Goal: Task Accomplishment & Management: Complete application form

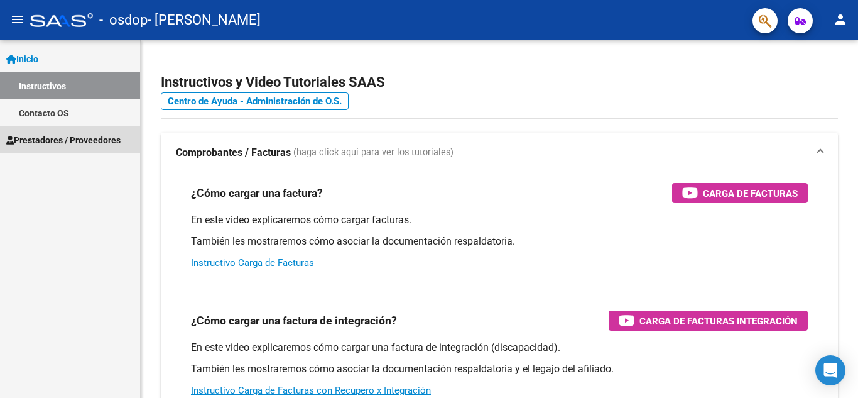
click at [92, 144] on span "Prestadores / Proveedores" at bounding box center [63, 140] width 114 height 14
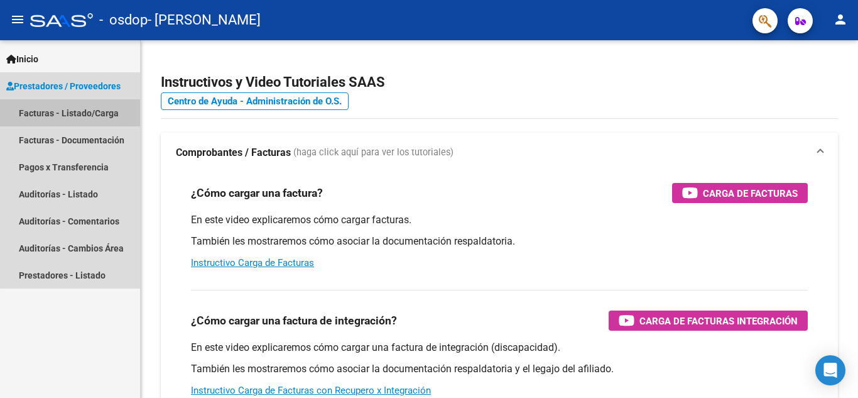
click at [91, 113] on link "Facturas - Listado/Carga" at bounding box center [70, 112] width 140 height 27
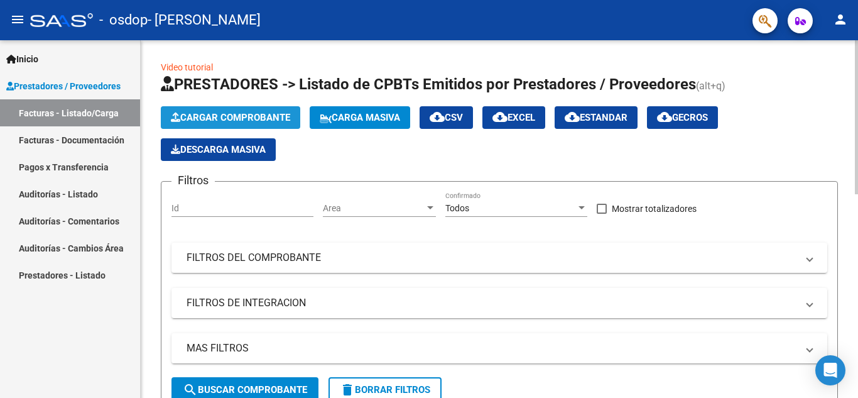
click at [257, 114] on span "Cargar Comprobante" at bounding box center [230, 117] width 119 height 11
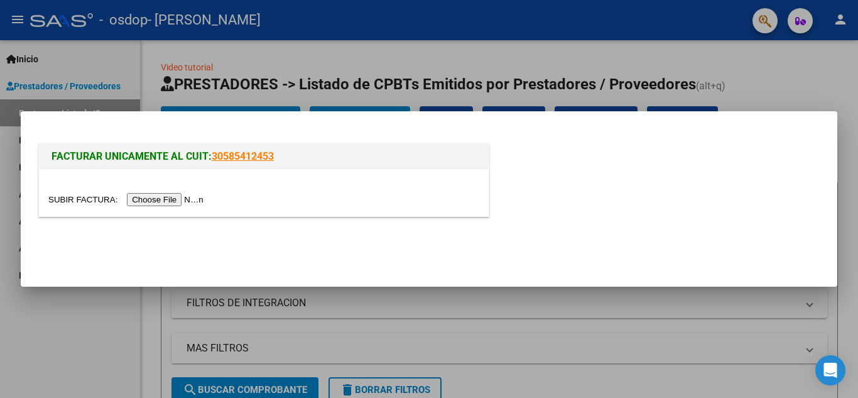
click at [153, 198] on input "file" at bounding box center [127, 199] width 159 height 13
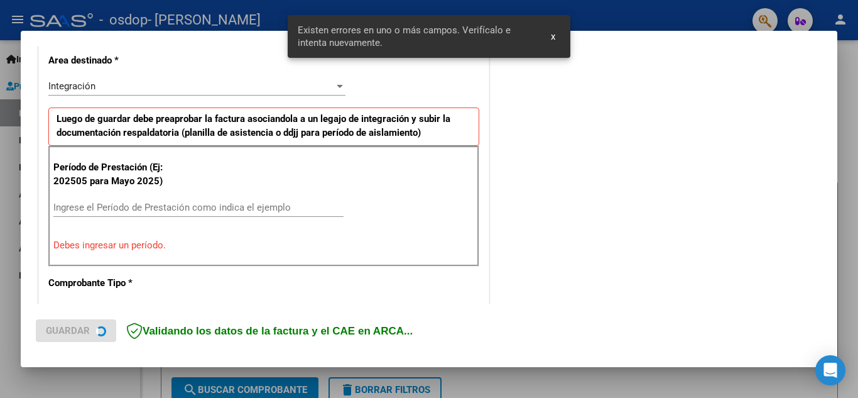
scroll to position [308, 0]
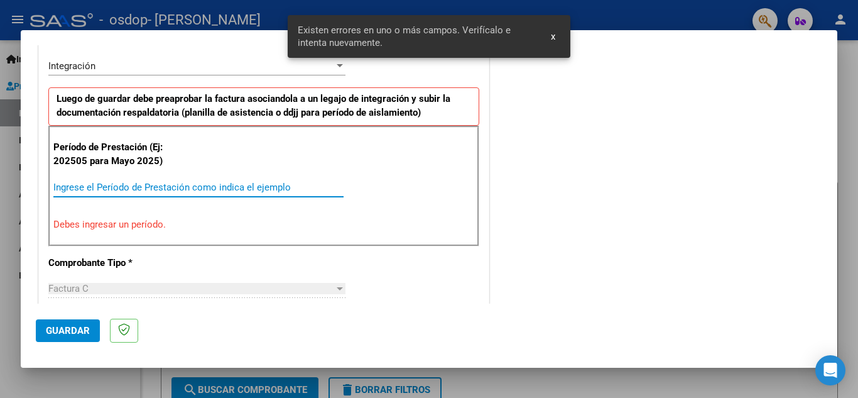
click at [198, 185] on input "Ingrese el Período de Prestación como indica el ejemplo" at bounding box center [198, 186] width 290 height 11
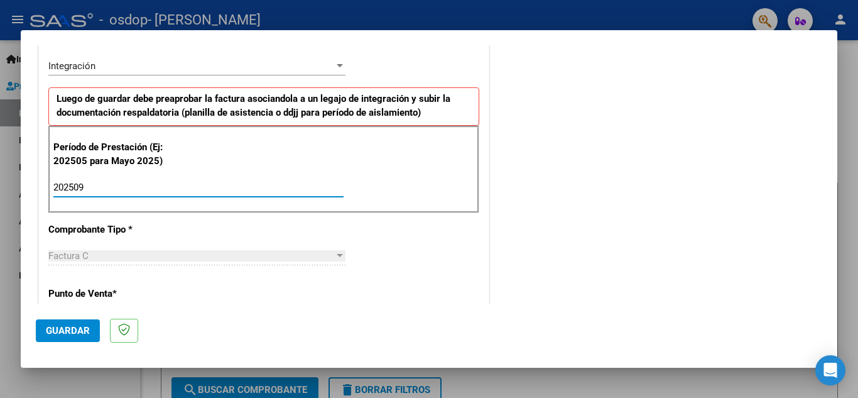
type input "202509"
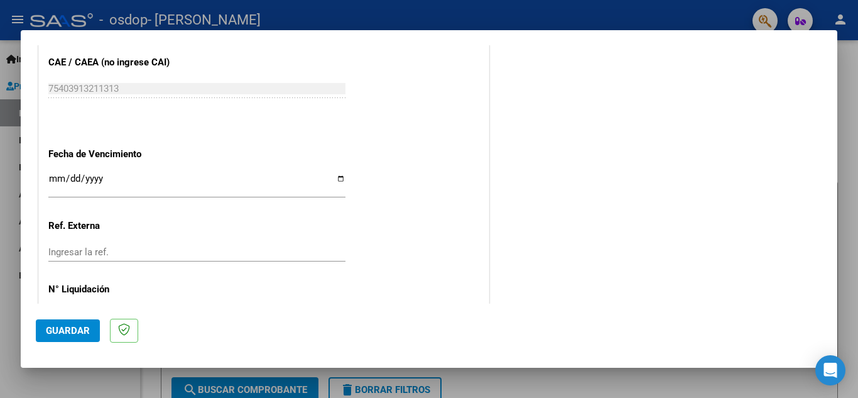
scroll to position [847, 0]
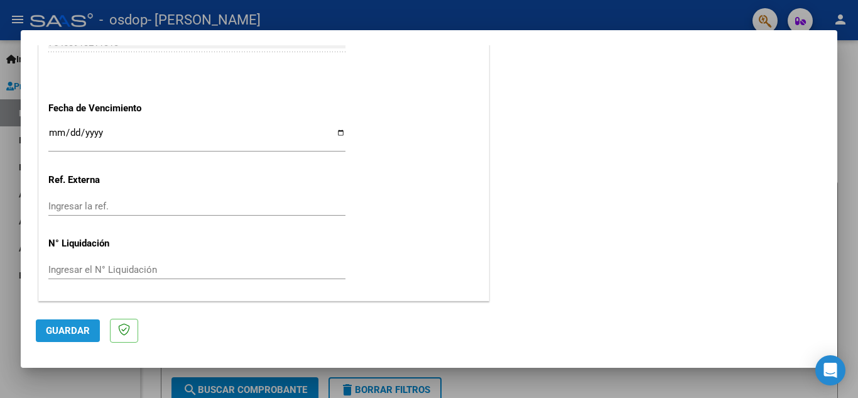
click at [68, 333] on span "Guardar" at bounding box center [68, 330] width 44 height 11
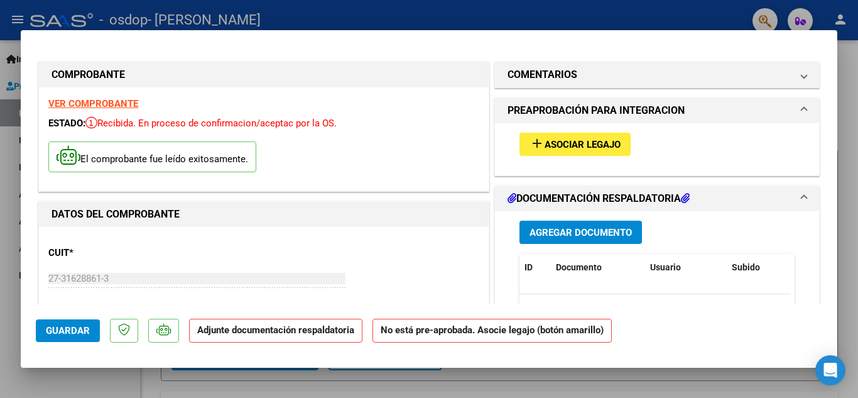
click at [570, 232] on span "Agregar Documento" at bounding box center [580, 232] width 102 height 11
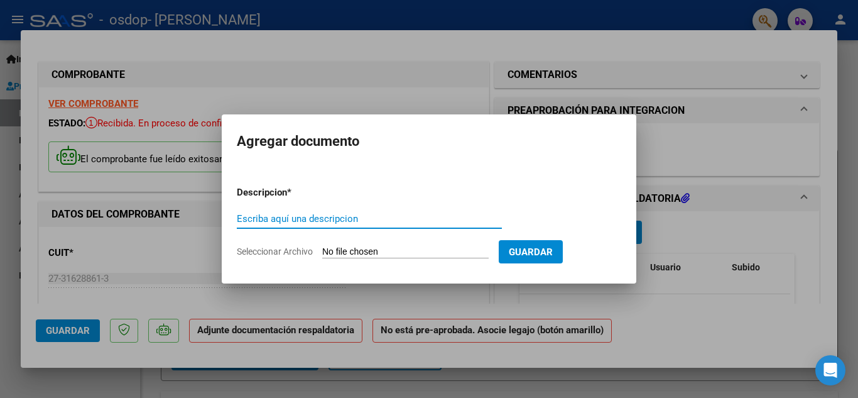
click at [354, 253] on input "Seleccionar Archivo" at bounding box center [405, 252] width 166 height 12
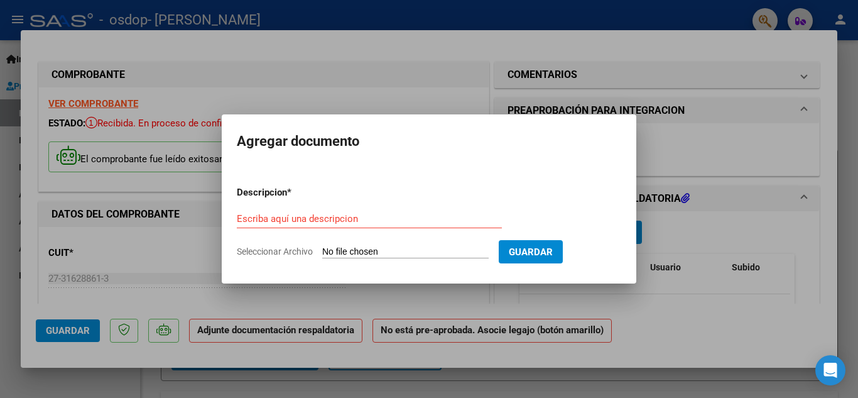
type input "C:\fakepath\Planilla Sotiembre.pdf"
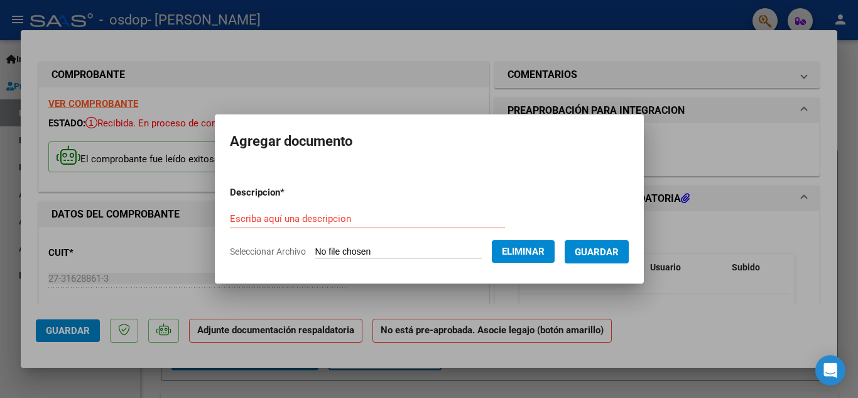
click at [321, 207] on form "Descripcion * Escriba aquí una descripcion Seleccionar Archivo Eliminar Guardar" at bounding box center [429, 222] width 399 height 92
click at [319, 222] on input "Escriba aquí una descripcion" at bounding box center [367, 218] width 275 height 11
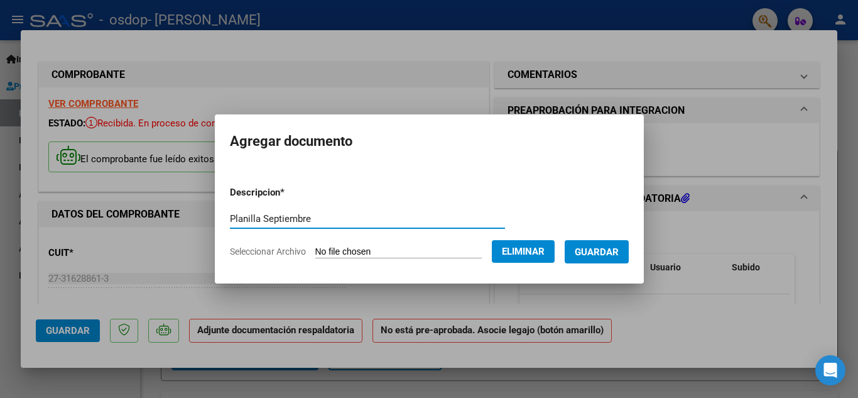
type input "Planilla Septiembre"
click at [612, 251] on span "Guardar" at bounding box center [597, 251] width 44 height 11
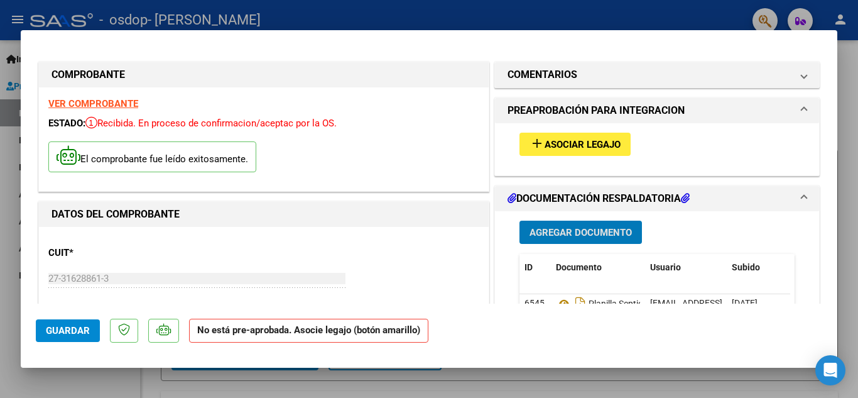
click at [580, 145] on span "Asociar Legajo" at bounding box center [582, 144] width 76 height 11
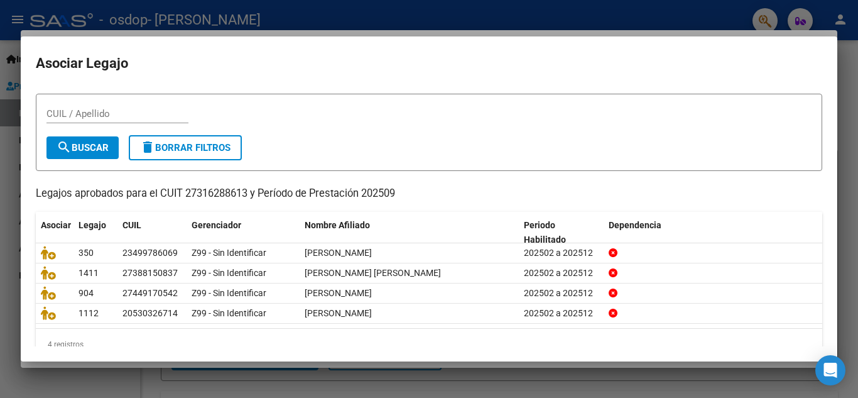
scroll to position [50, 0]
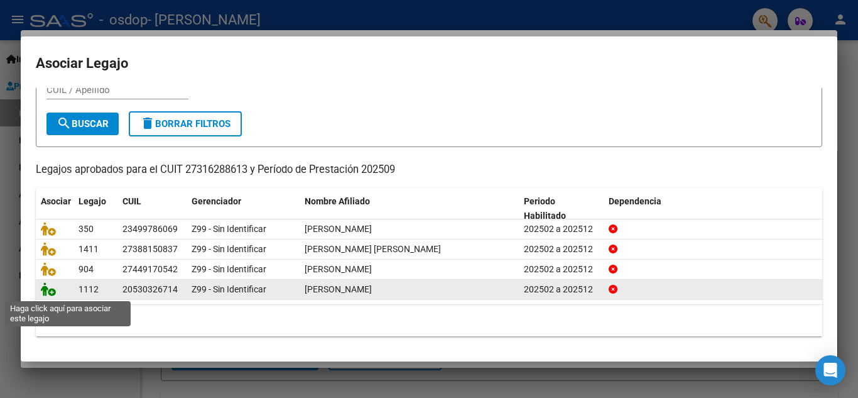
click at [51, 293] on icon at bounding box center [48, 289] width 15 height 14
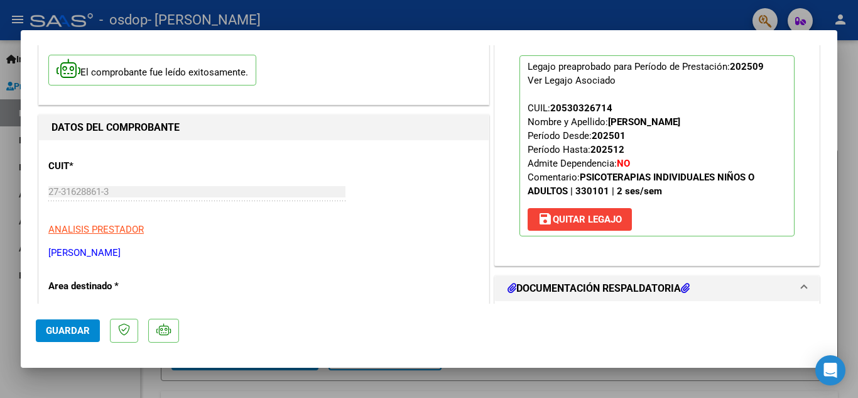
scroll to position [90, 0]
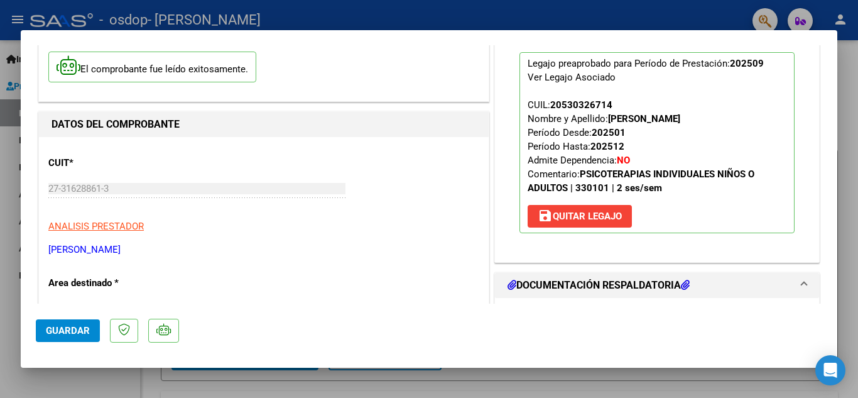
click at [798, 275] on mat-expansion-panel-header "DOCUMENTACIÓN RESPALDATORIA" at bounding box center [657, 285] width 324 height 25
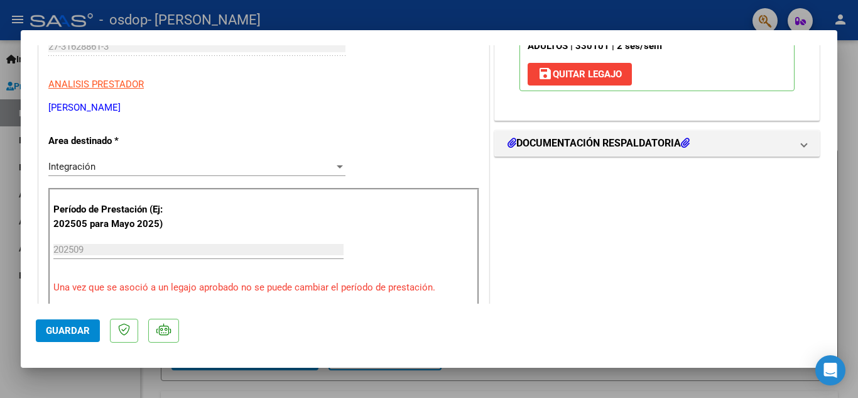
scroll to position [299, 0]
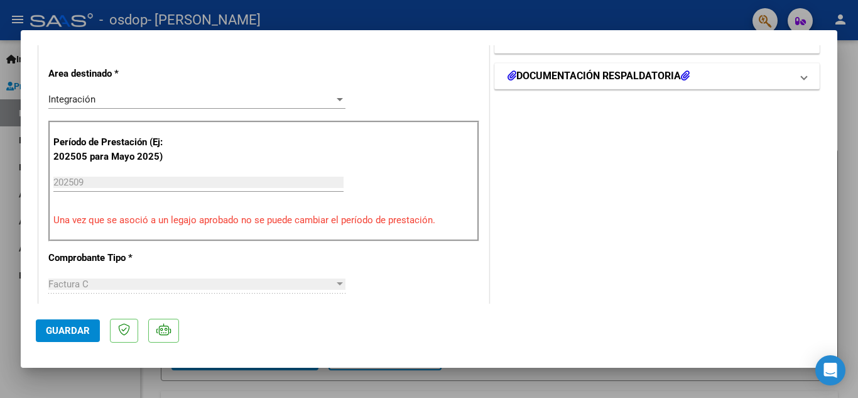
click at [799, 80] on mat-expansion-panel-header "DOCUMENTACIÓN RESPALDATORIA" at bounding box center [657, 75] width 324 height 25
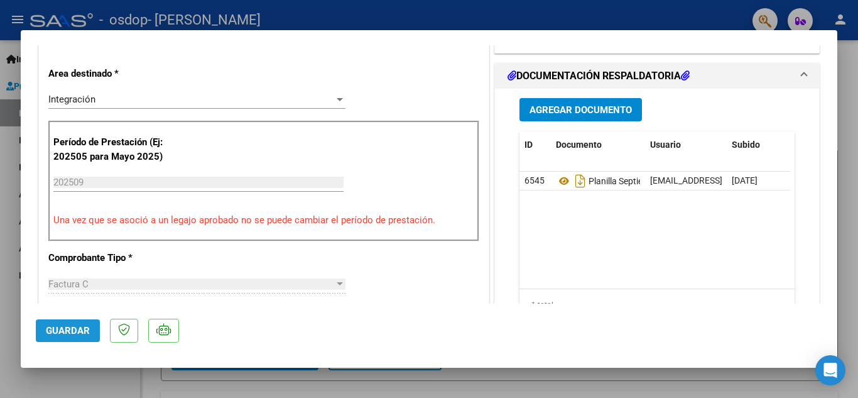
click at [75, 330] on span "Guardar" at bounding box center [68, 330] width 44 height 11
click at [781, 278] on datatable-body "6545 Planilla Septiembre [EMAIL_ADDRESS][DOMAIN_NAME] - [PERSON_NAME] [DATE]" at bounding box center [654, 229] width 271 height 117
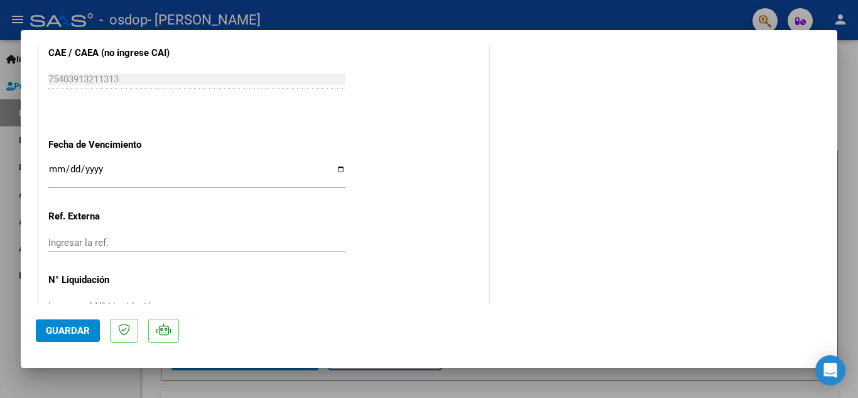
scroll to position [866, 0]
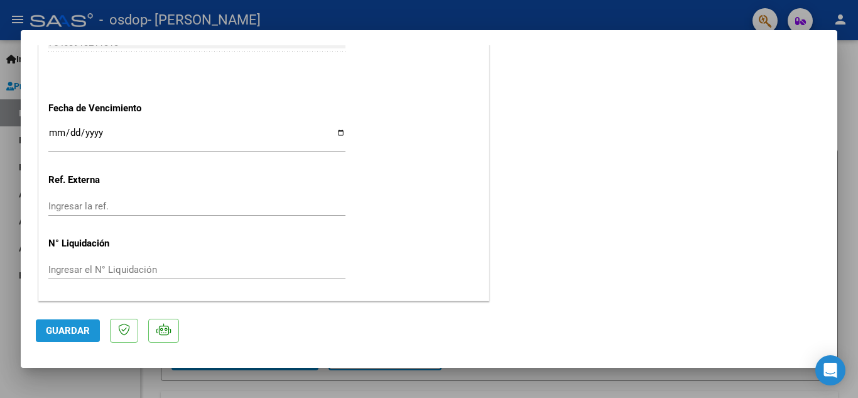
click at [77, 330] on span "Guardar" at bounding box center [68, 330] width 44 height 11
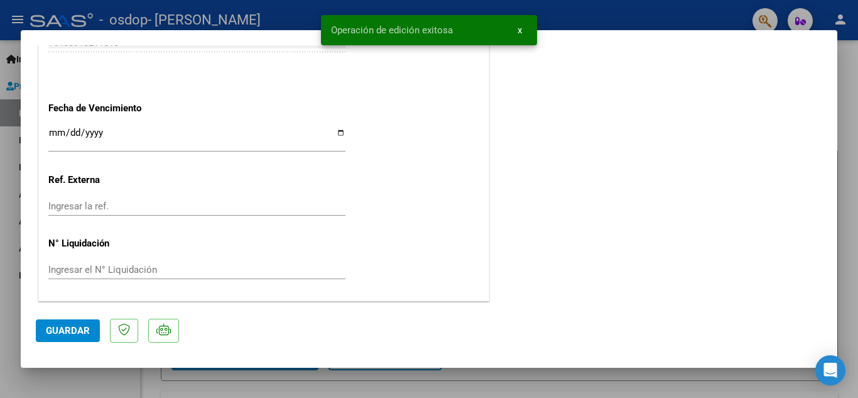
click at [850, 72] on div at bounding box center [429, 199] width 858 height 398
type input "$ 0,00"
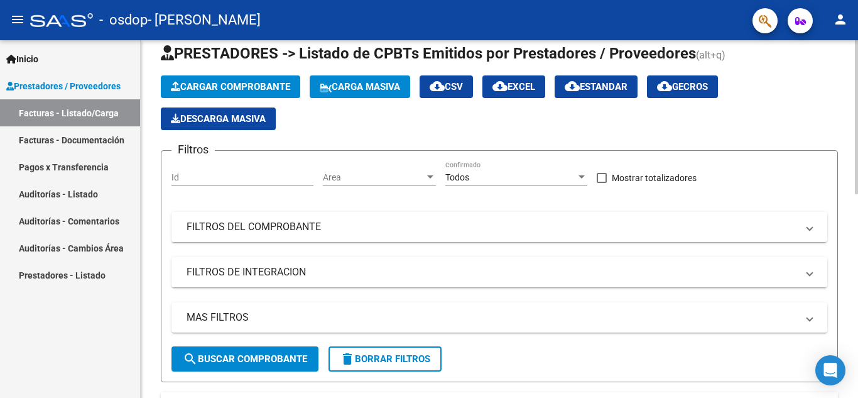
scroll to position [0, 0]
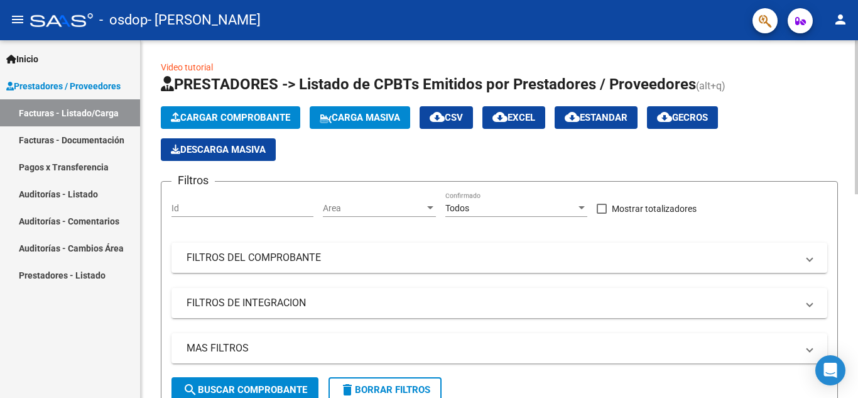
click at [202, 118] on span "Cargar Comprobante" at bounding box center [230, 117] width 119 height 11
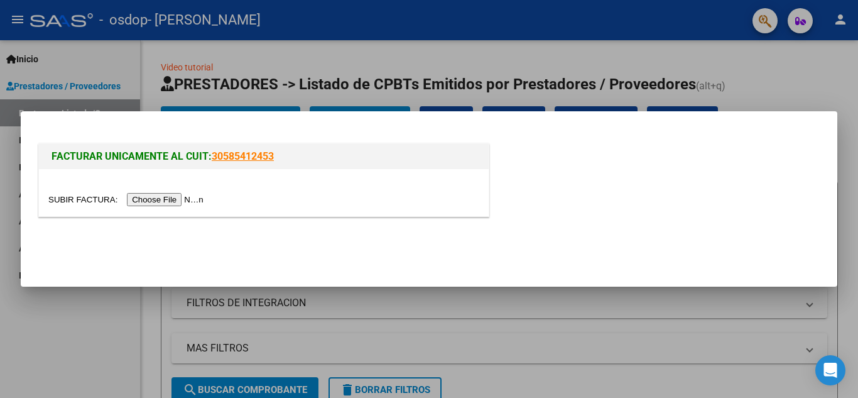
click at [161, 199] on input "file" at bounding box center [127, 199] width 159 height 13
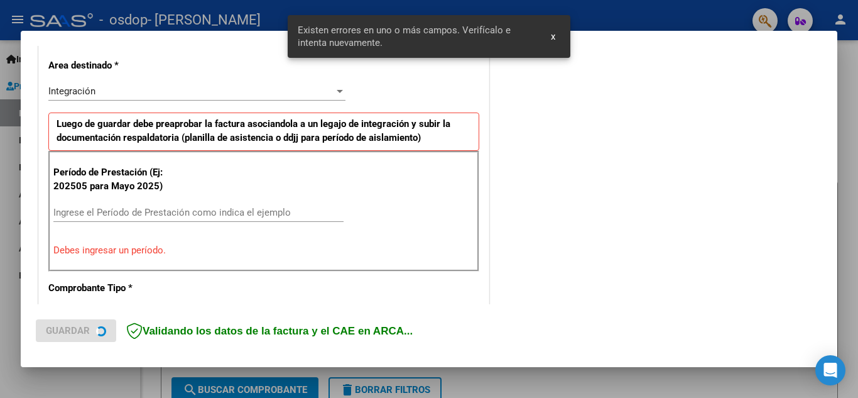
scroll to position [284, 0]
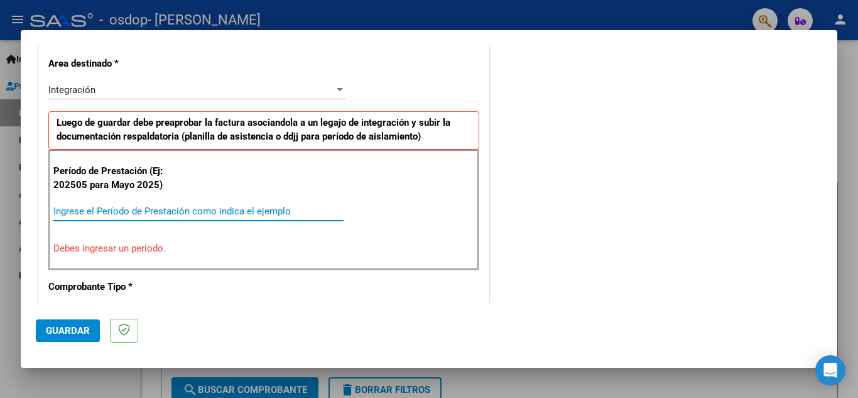
click at [102, 212] on input "Ingrese el Período de Prestación como indica el ejemplo" at bounding box center [198, 210] width 290 height 11
type input "0"
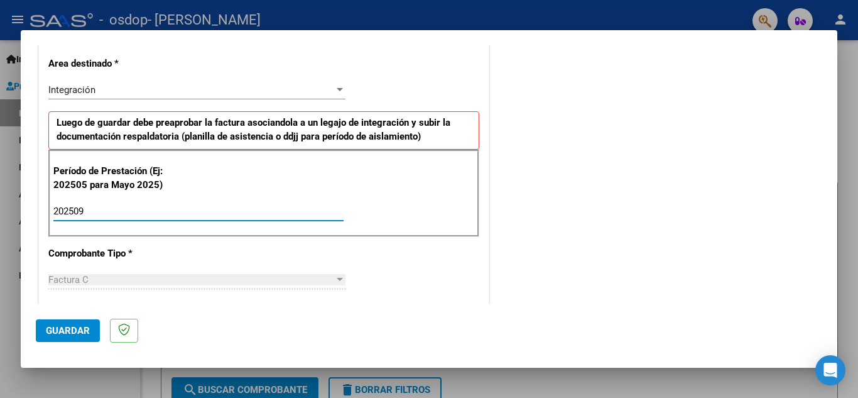
type input "202509"
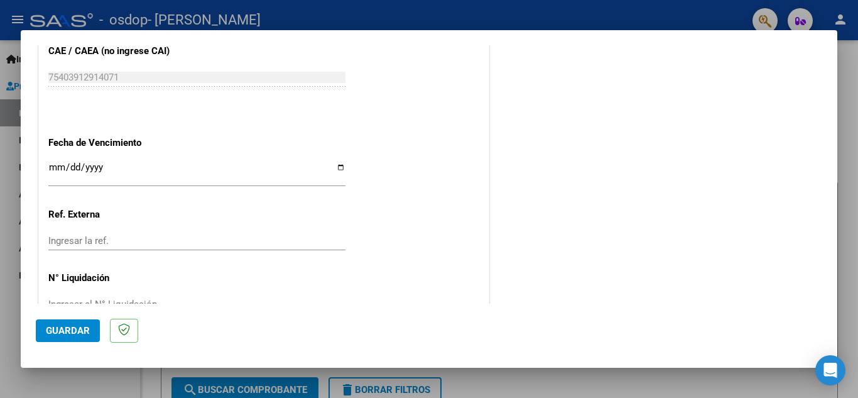
scroll to position [847, 0]
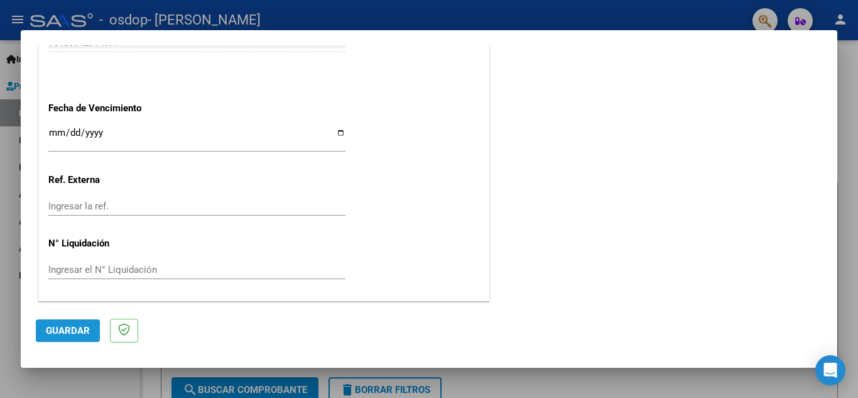
click at [60, 329] on span "Guardar" at bounding box center [68, 330] width 44 height 11
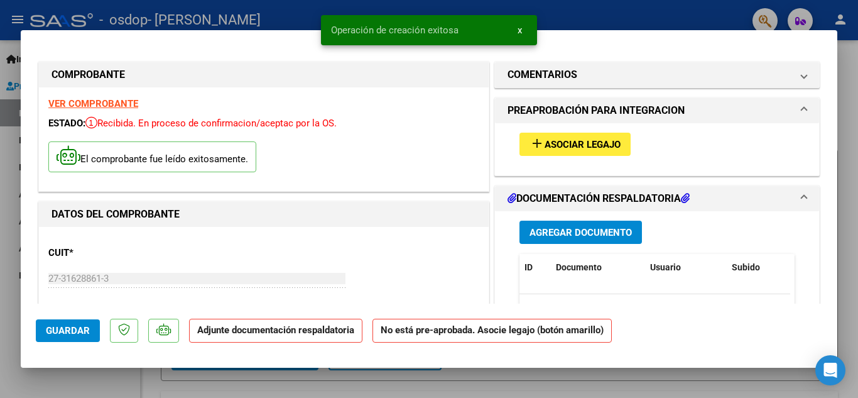
click at [591, 230] on span "Agregar Documento" at bounding box center [580, 232] width 102 height 11
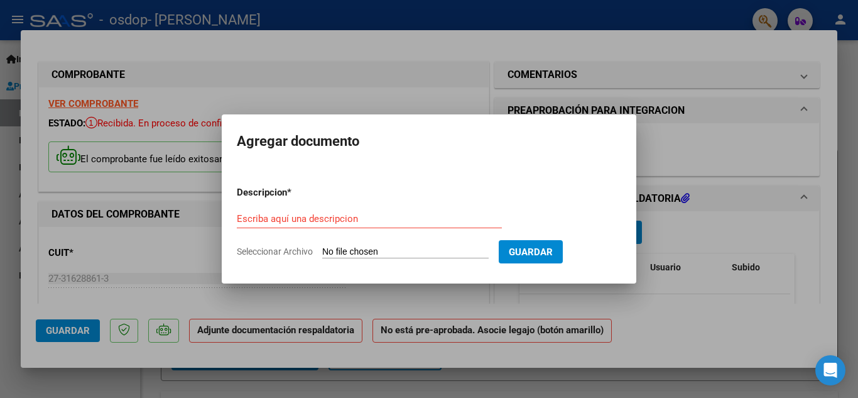
click at [367, 251] on input "Seleccionar Archivo" at bounding box center [405, 252] width 166 height 12
type input "C:\fakepath\Planilla Septiembre.pdf"
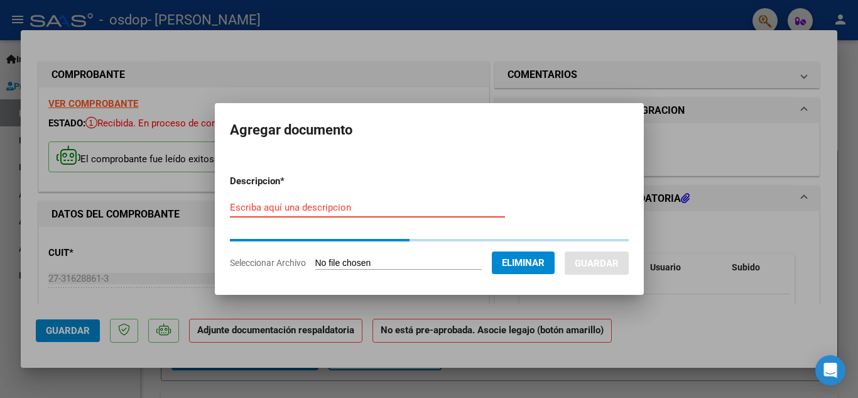
click at [364, 205] on input "Escriba aquí una descripcion" at bounding box center [367, 207] width 275 height 11
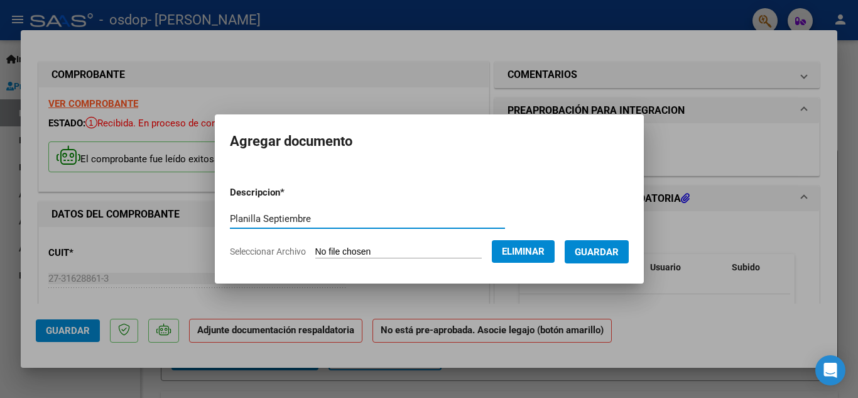
type input "Planilla Septiembre"
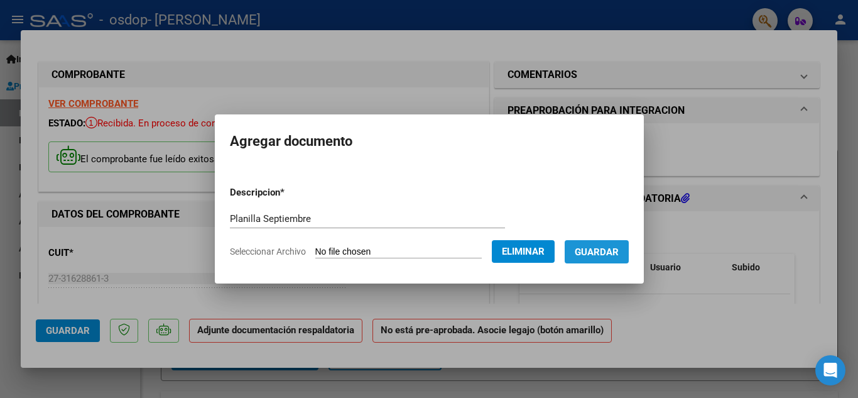
click at [610, 249] on span "Guardar" at bounding box center [597, 251] width 44 height 11
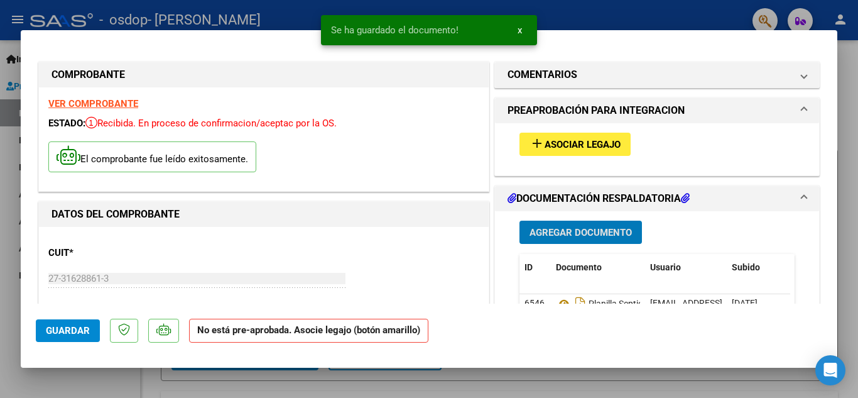
click at [575, 141] on span "Asociar Legajo" at bounding box center [582, 144] width 76 height 11
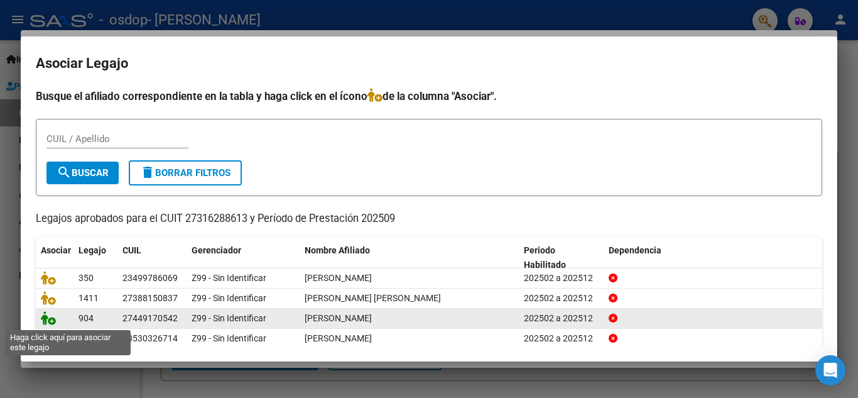
click at [49, 325] on icon at bounding box center [48, 318] width 15 height 14
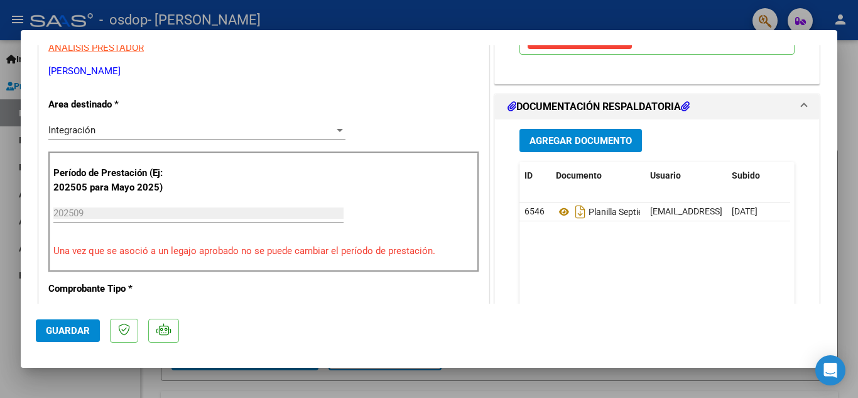
scroll to position [276, 0]
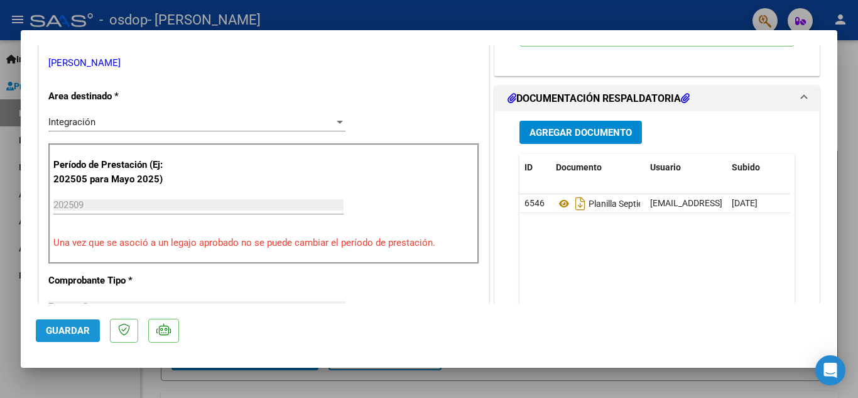
click at [69, 332] on span "Guardar" at bounding box center [68, 330] width 44 height 11
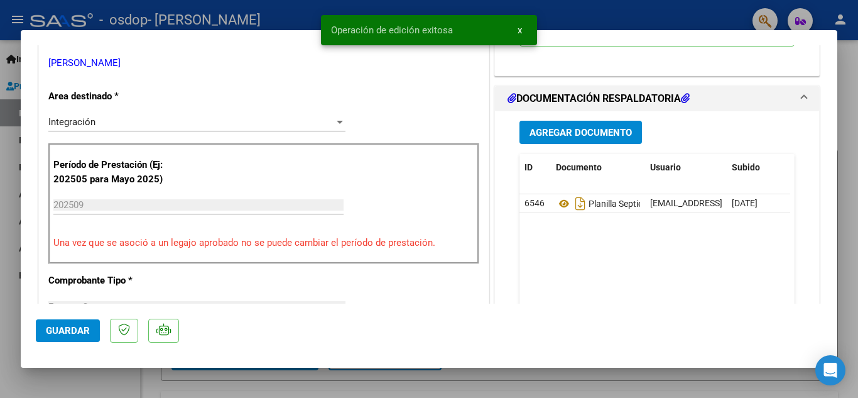
click at [857, 94] on div at bounding box center [429, 199] width 858 height 398
type input "$ 0,00"
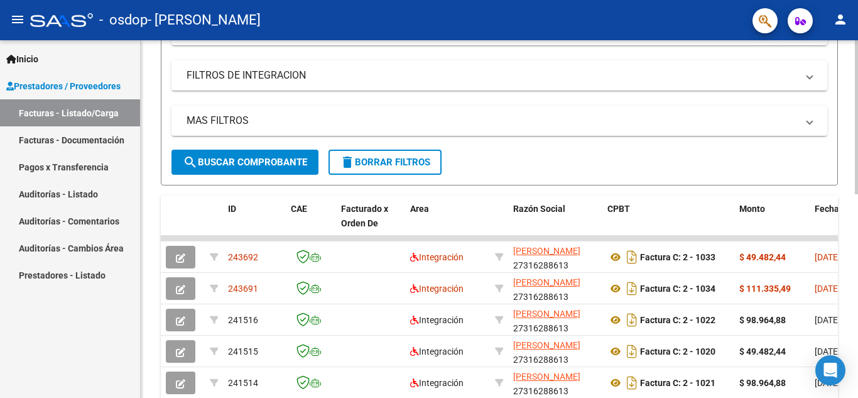
scroll to position [229, 0]
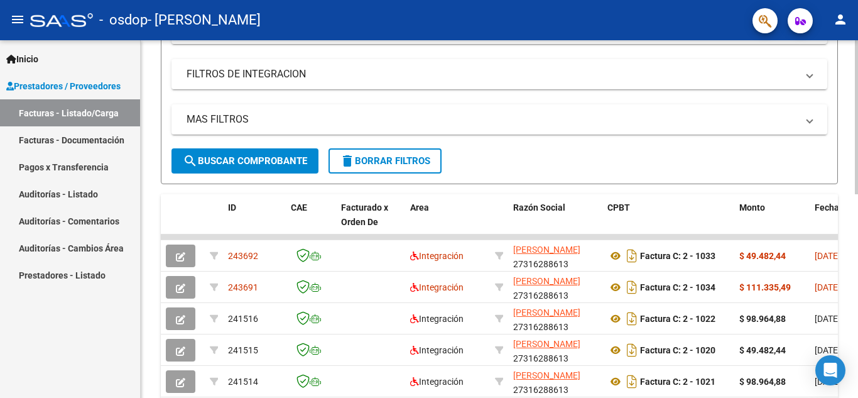
click at [857, 241] on div at bounding box center [856, 218] width 3 height 154
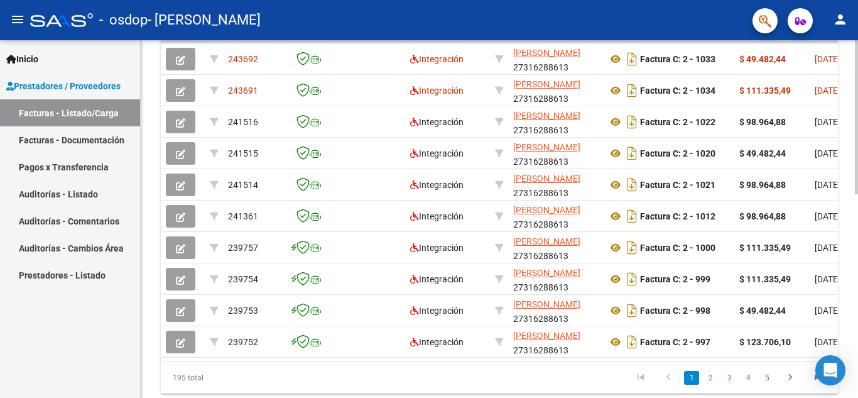
scroll to position [471, 0]
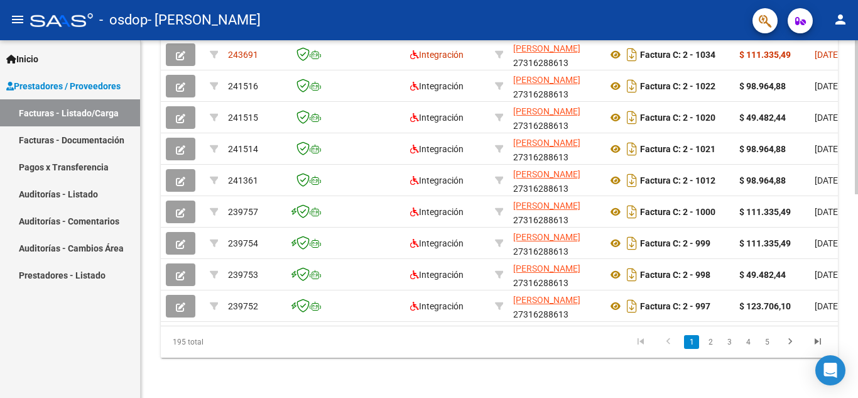
click at [857, 327] on div at bounding box center [856, 321] width 3 height 154
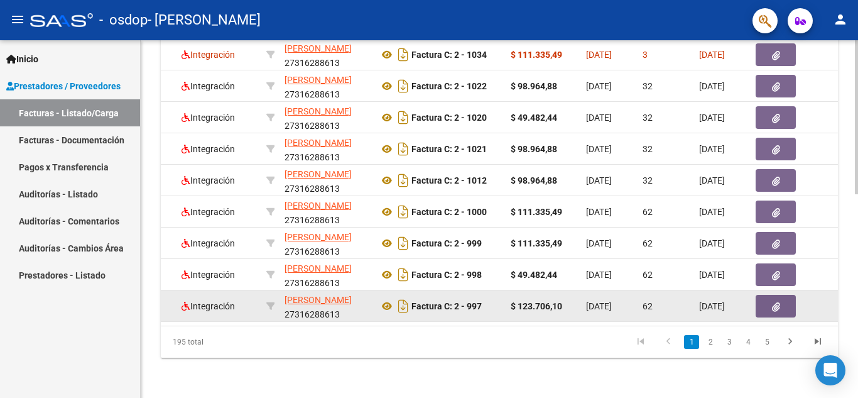
scroll to position [0, 234]
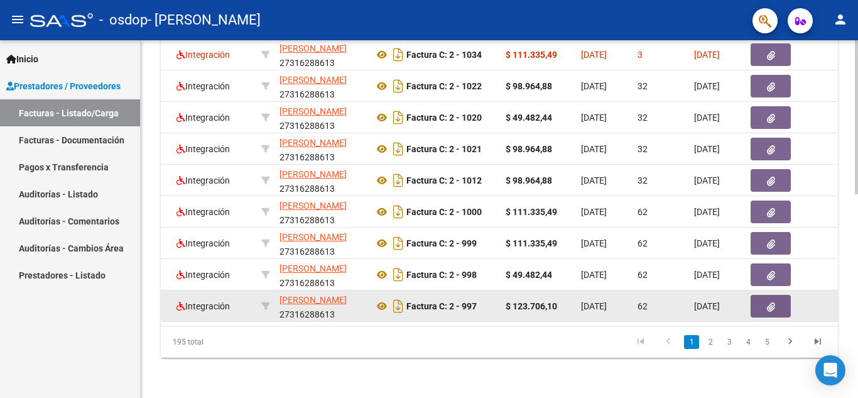
click at [354, 310] on datatable-body-cell "[PERSON_NAME] 27316288613" at bounding box center [321, 305] width 94 height 31
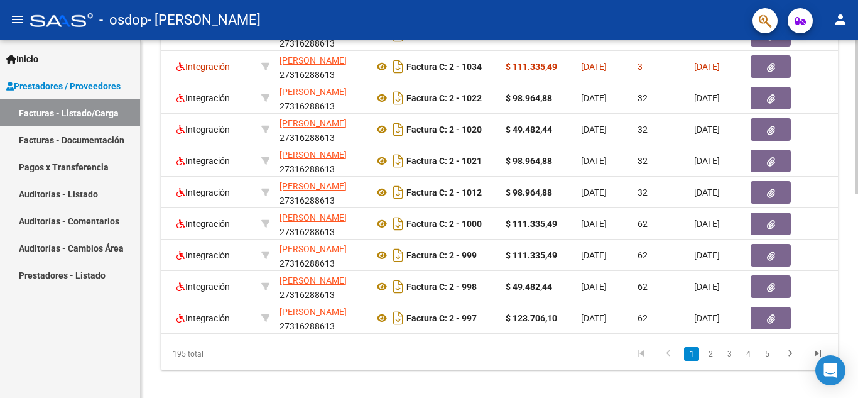
scroll to position [471, 0]
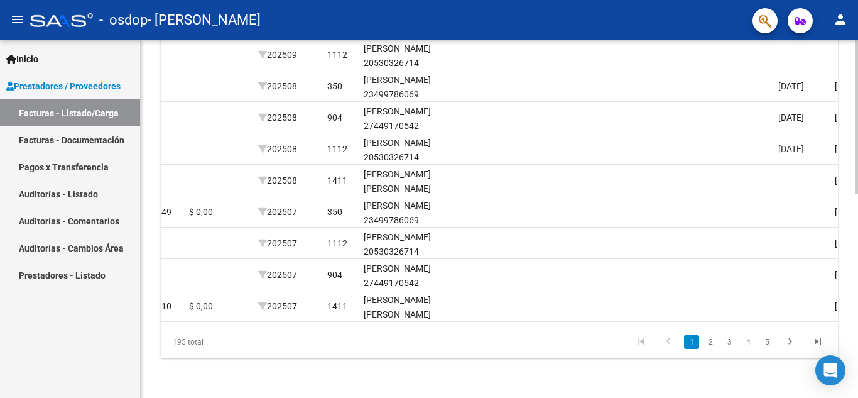
click at [857, 263] on div at bounding box center [856, 321] width 3 height 154
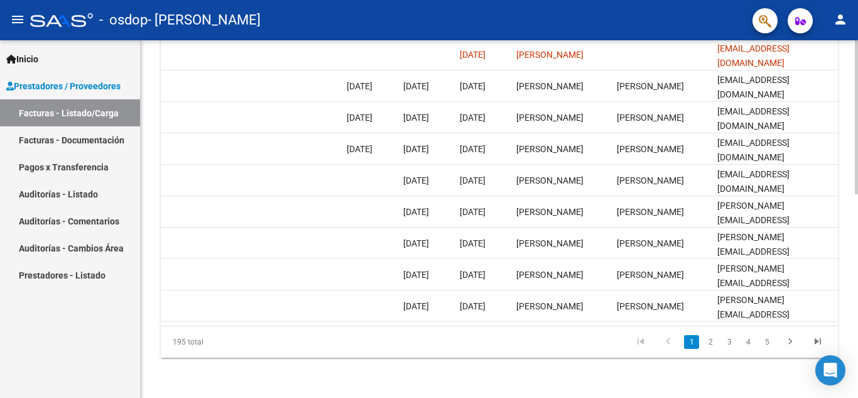
click at [857, 298] on div at bounding box center [856, 321] width 3 height 154
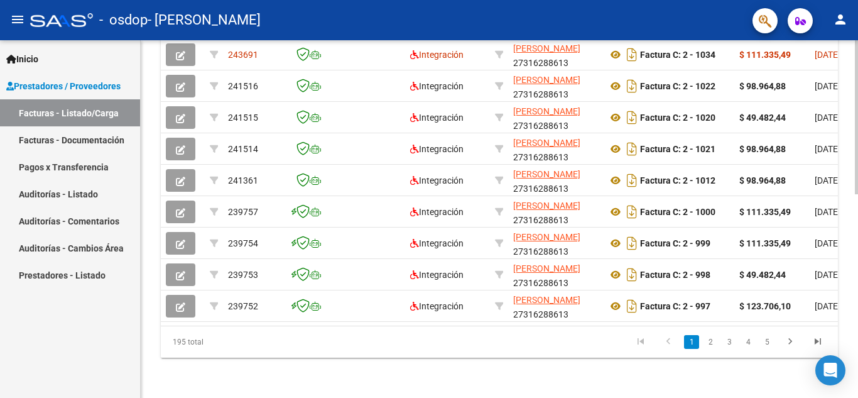
scroll to position [467, 0]
drag, startPoint x: 854, startPoint y: 114, endPoint x: 857, endPoint y: 71, distance: 43.4
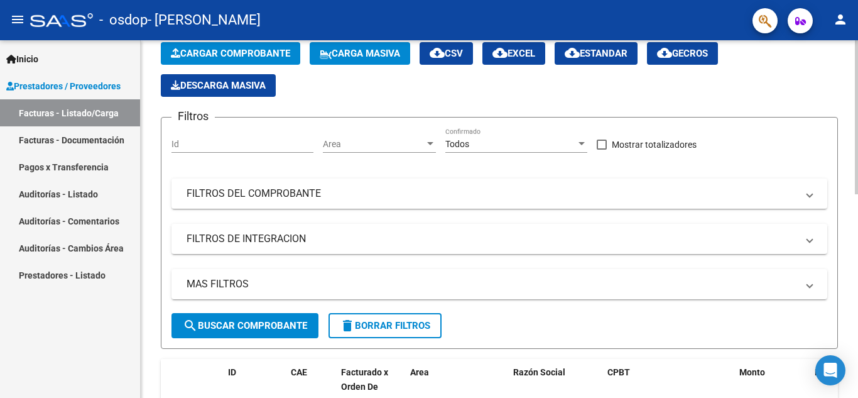
scroll to position [0, 0]
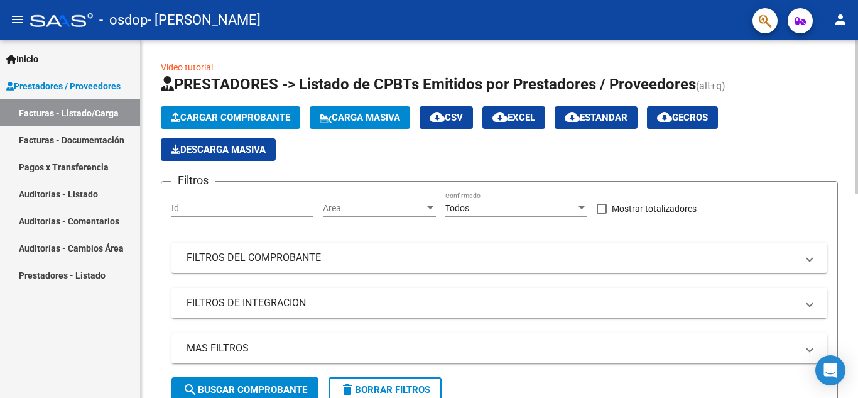
click at [857, 58] on div at bounding box center [856, 117] width 3 height 154
click at [285, 117] on span "Cargar Comprobante" at bounding box center [230, 117] width 119 height 11
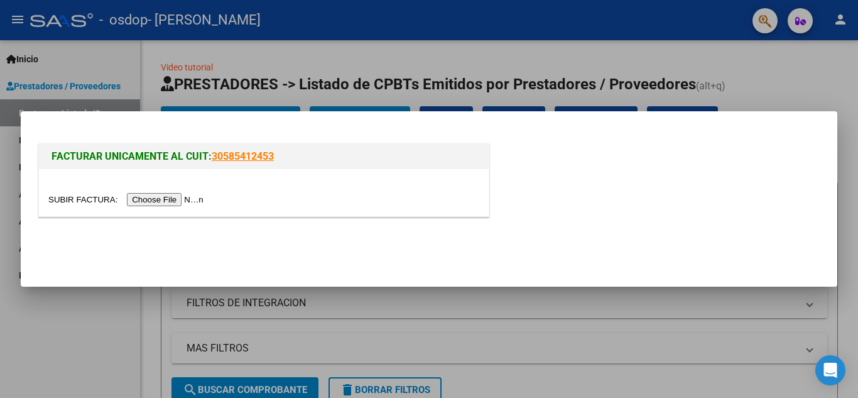
click at [154, 202] on input "file" at bounding box center [127, 199] width 159 height 13
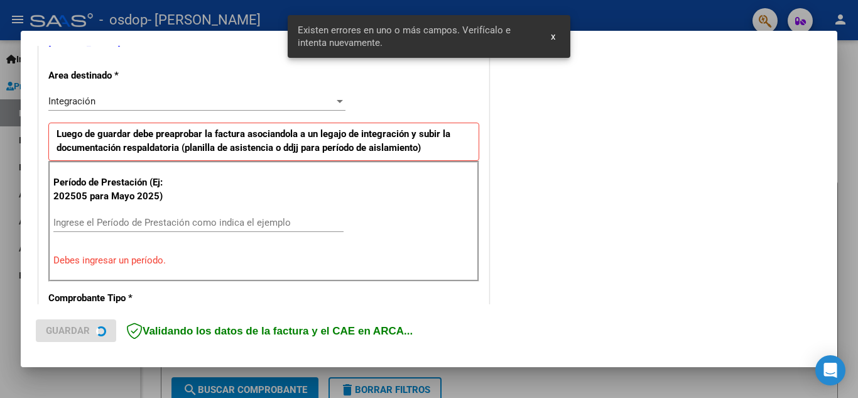
scroll to position [284, 0]
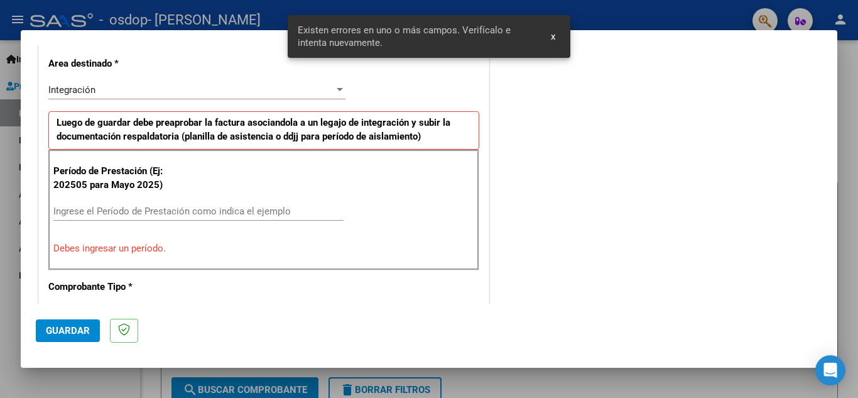
click at [256, 211] on input "Ingrese el Período de Prestación como indica el ejemplo" at bounding box center [198, 210] width 290 height 11
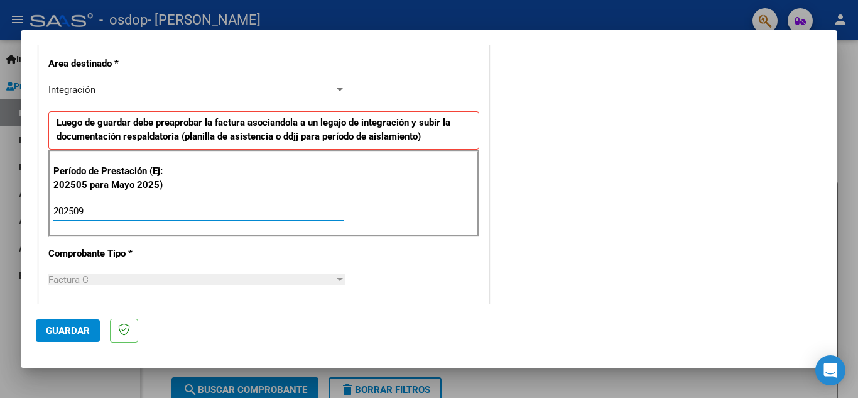
type input "202509"
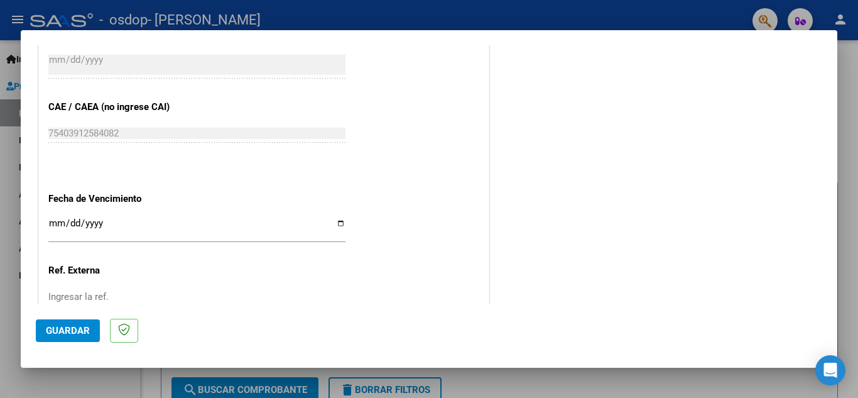
scroll to position [847, 0]
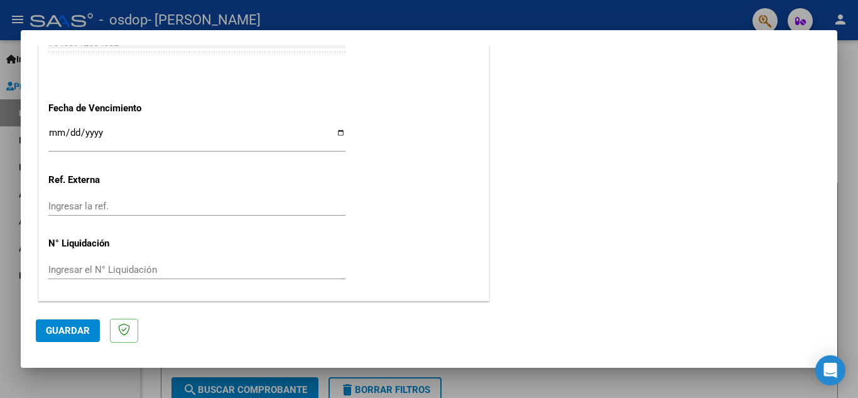
click at [852, 180] on div at bounding box center [429, 199] width 858 height 398
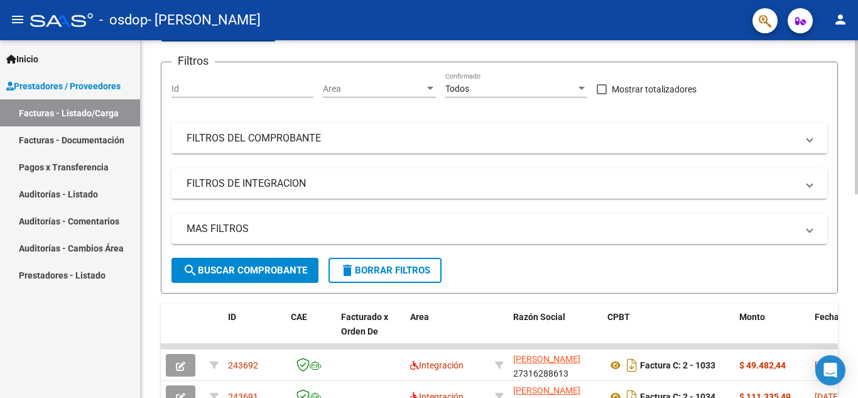
scroll to position [0, 0]
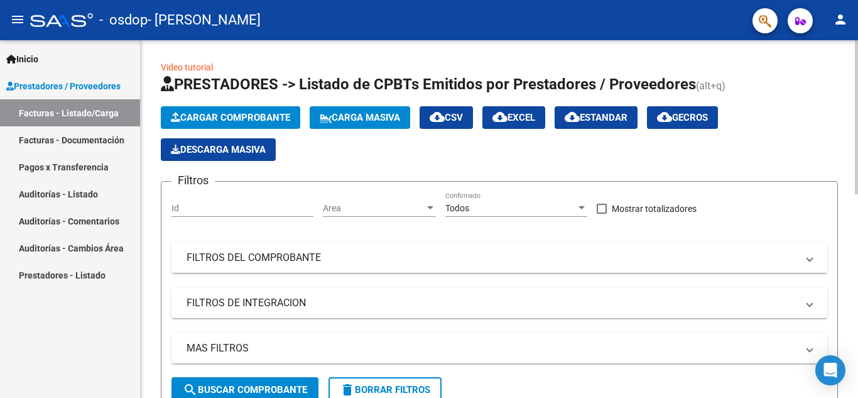
click at [235, 114] on span "Cargar Comprobante" at bounding box center [230, 117] width 119 height 11
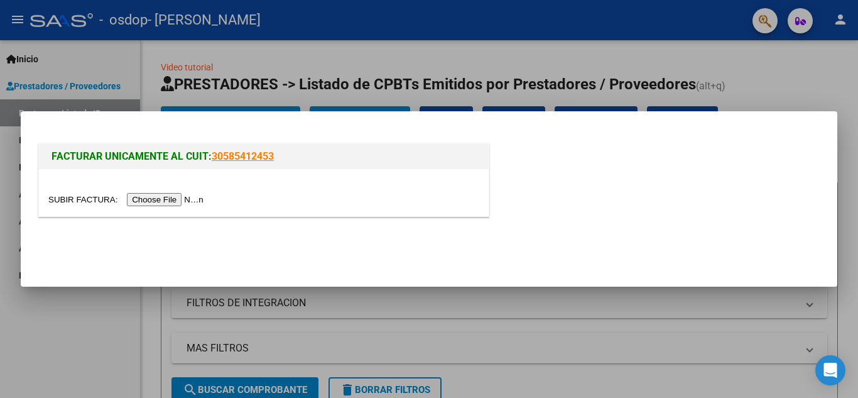
click at [167, 198] on input "file" at bounding box center [127, 199] width 159 height 13
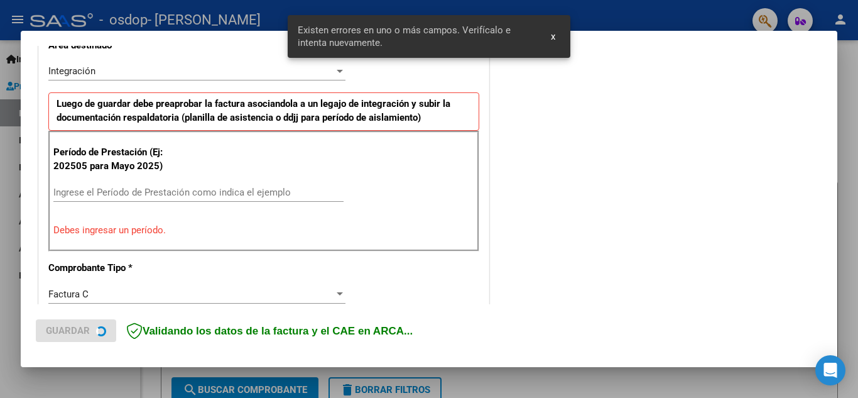
scroll to position [308, 0]
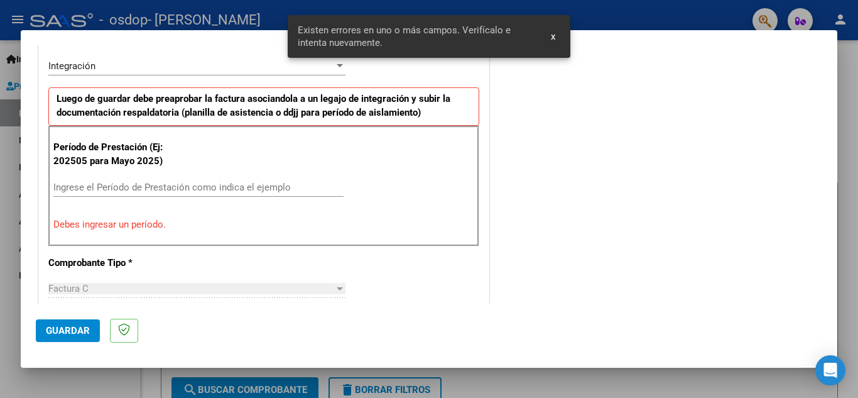
click at [195, 188] on input "Ingrese el Período de Prestación como indica el ejemplo" at bounding box center [198, 186] width 290 height 11
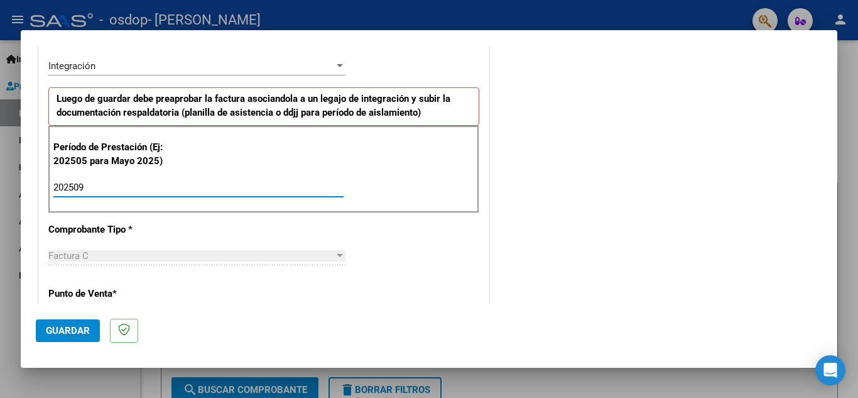
type input "202509"
click at [74, 333] on span "Guardar" at bounding box center [68, 330] width 44 height 11
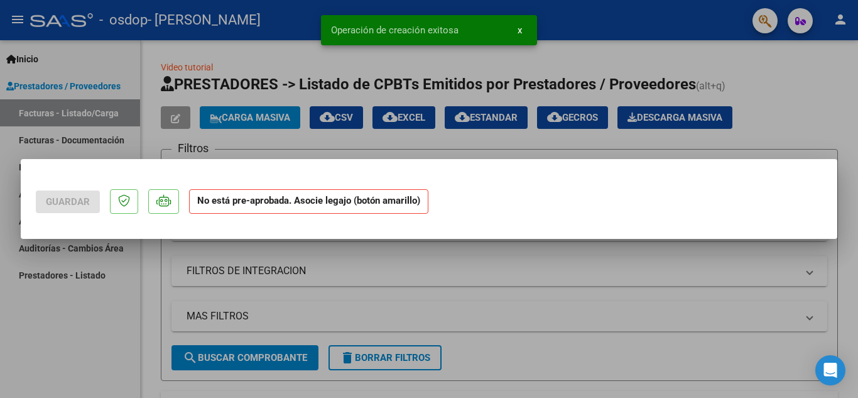
scroll to position [0, 0]
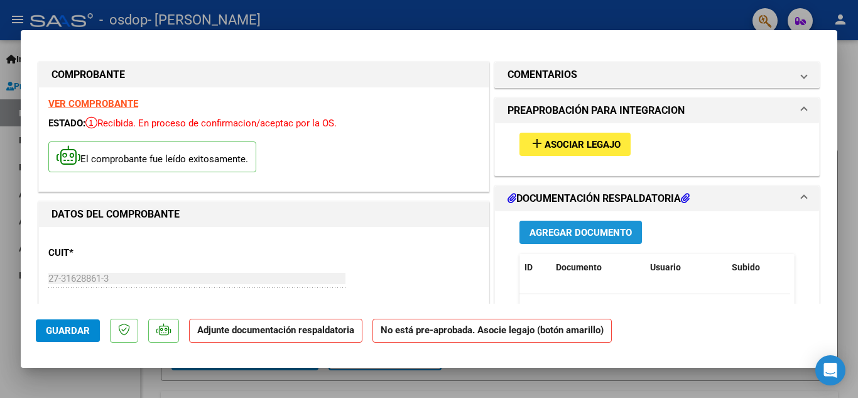
click at [545, 229] on span "Agregar Documento" at bounding box center [580, 232] width 102 height 11
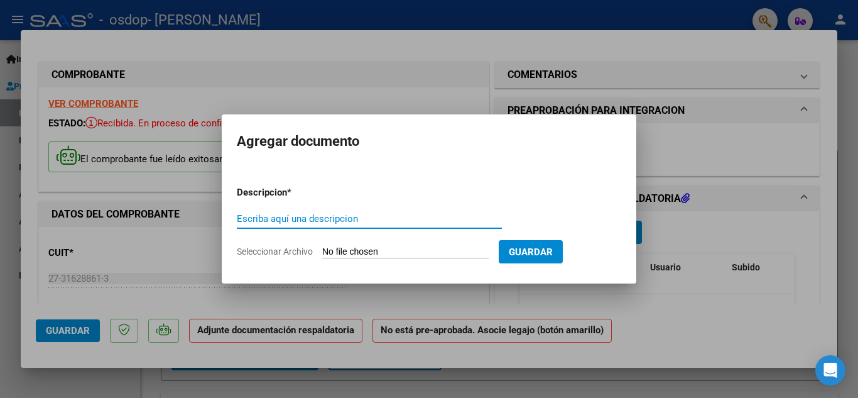
click at [345, 252] on input "Seleccionar Archivo" at bounding box center [405, 252] width 166 height 12
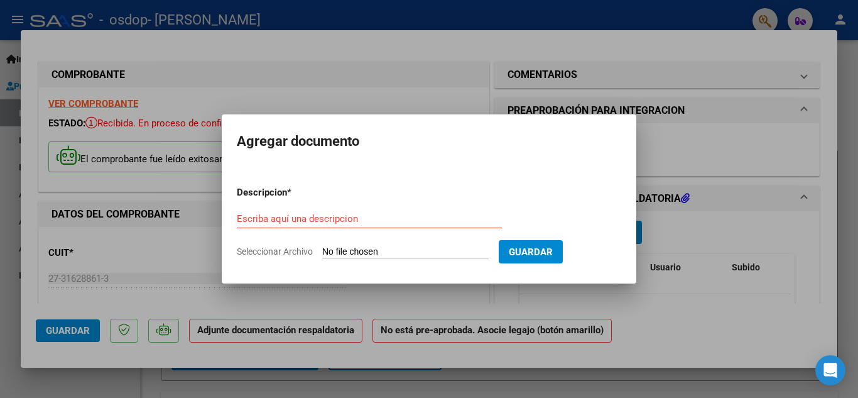
type input "C:\fakepath\planilla [PERSON_NAME].pdf"
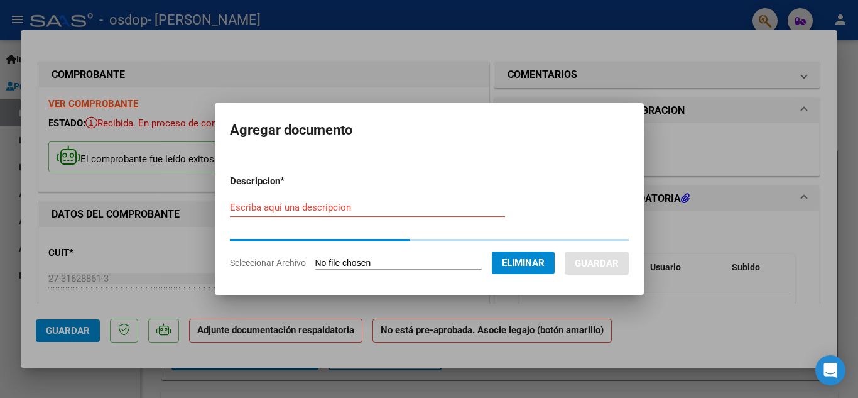
click at [333, 203] on input "Escriba aquí una descripcion" at bounding box center [367, 207] width 275 height 11
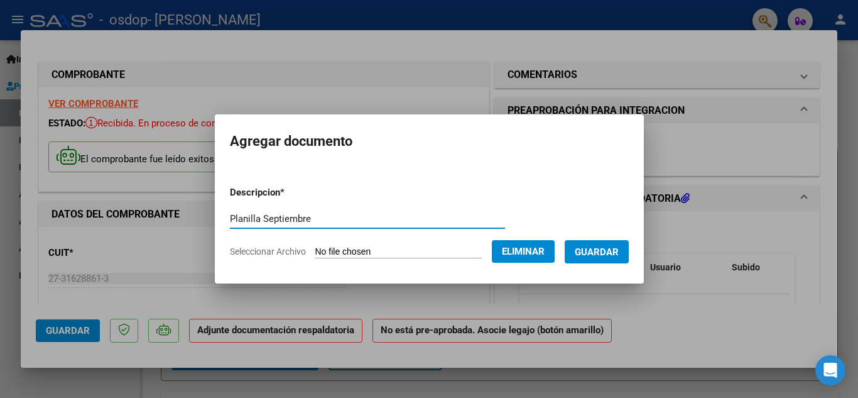
type input "Planilla Septiembre"
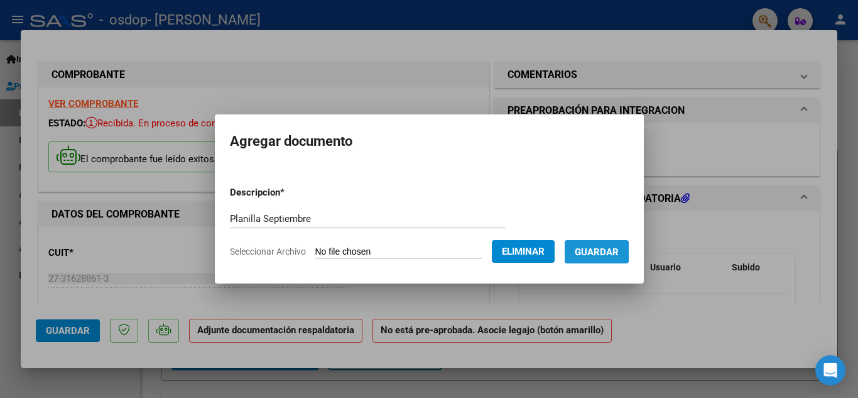
click at [585, 263] on button "Guardar" at bounding box center [597, 251] width 64 height 23
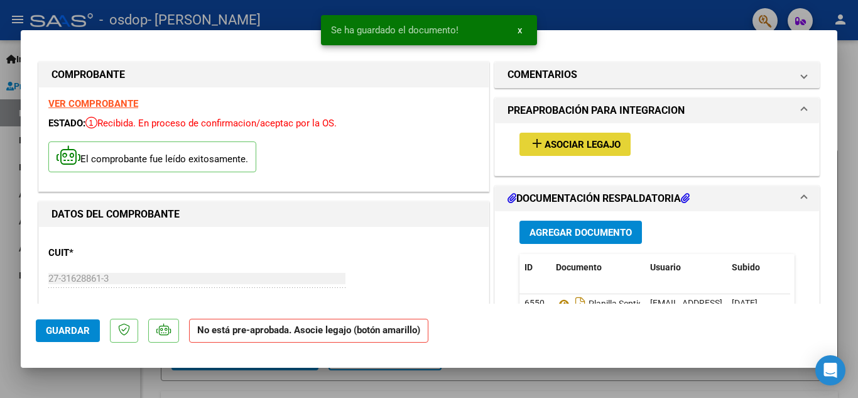
click at [576, 151] on button "add Asociar Legajo" at bounding box center [574, 144] width 111 height 23
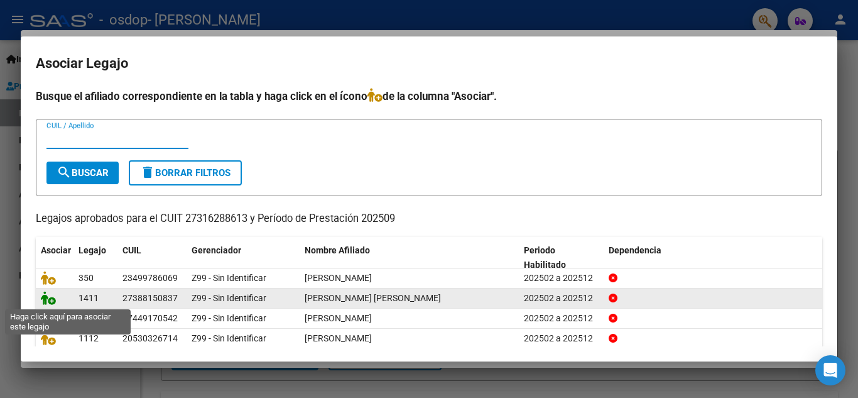
click at [52, 303] on icon at bounding box center [48, 298] width 15 height 14
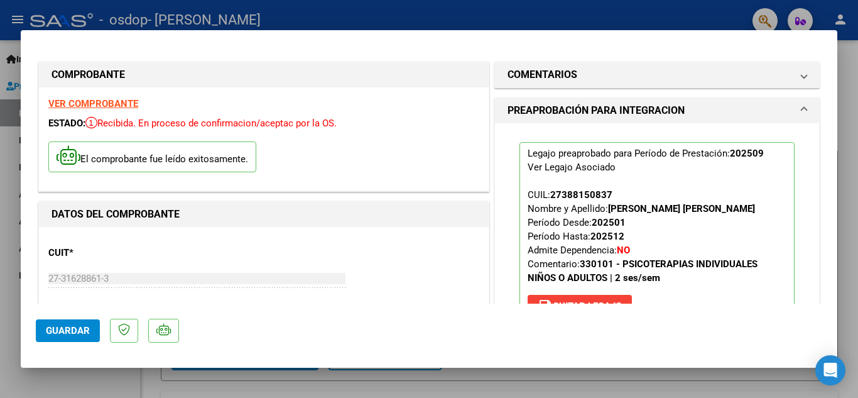
click at [848, 72] on div at bounding box center [429, 199] width 858 height 398
type input "$ 0,00"
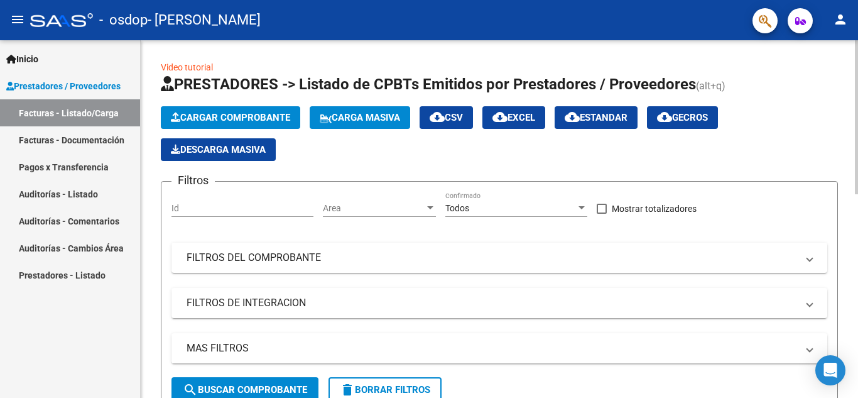
click at [857, 0] on html "menu - osdop - [PERSON_NAME] person Inicio Instructivos Contacto OS Prestadores…" at bounding box center [429, 199] width 858 height 398
click at [280, 114] on span "Cargar Comprobante" at bounding box center [230, 117] width 119 height 11
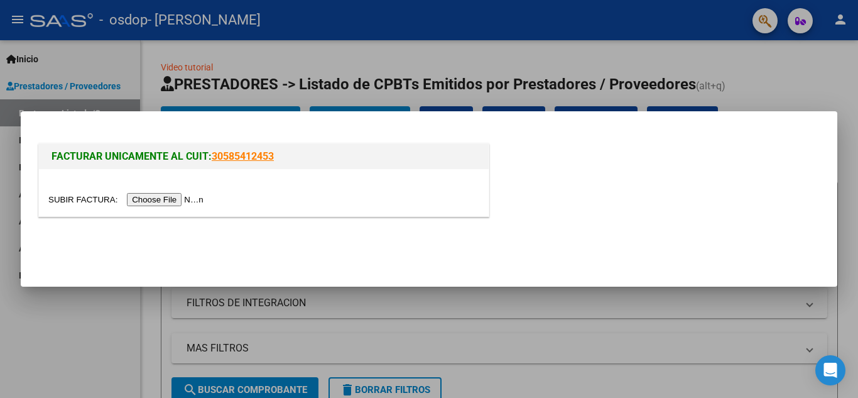
click at [153, 195] on input "file" at bounding box center [127, 199] width 159 height 13
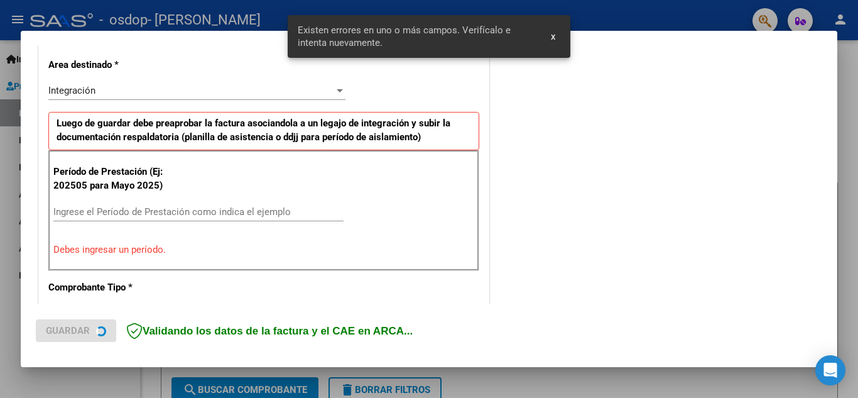
scroll to position [284, 0]
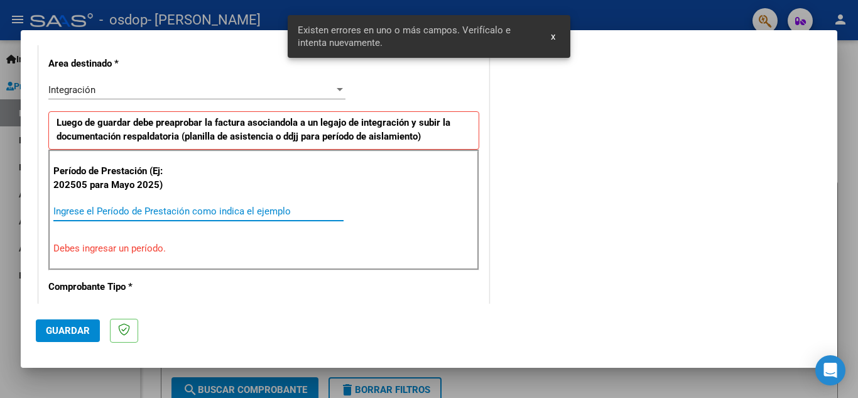
click at [256, 210] on input "Ingrese el Período de Prestación como indica el ejemplo" at bounding box center [198, 210] width 290 height 11
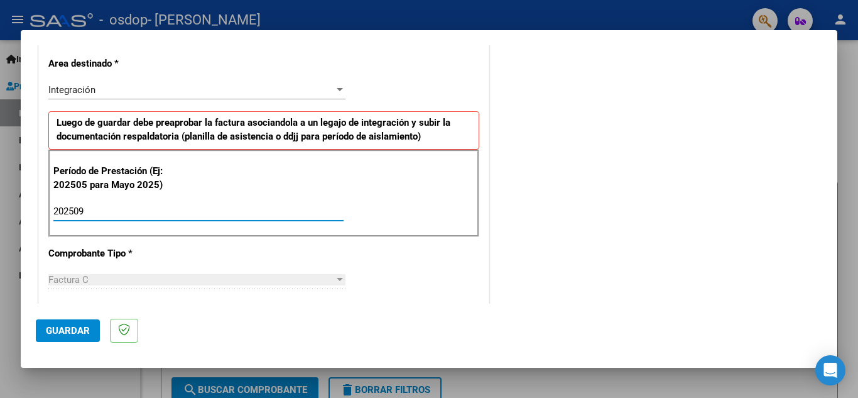
type input "202509"
click at [72, 327] on span "Guardar" at bounding box center [68, 330] width 44 height 11
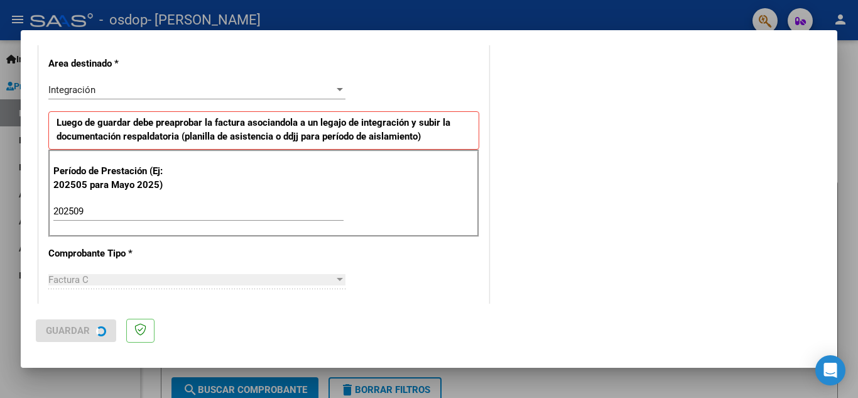
scroll to position [0, 0]
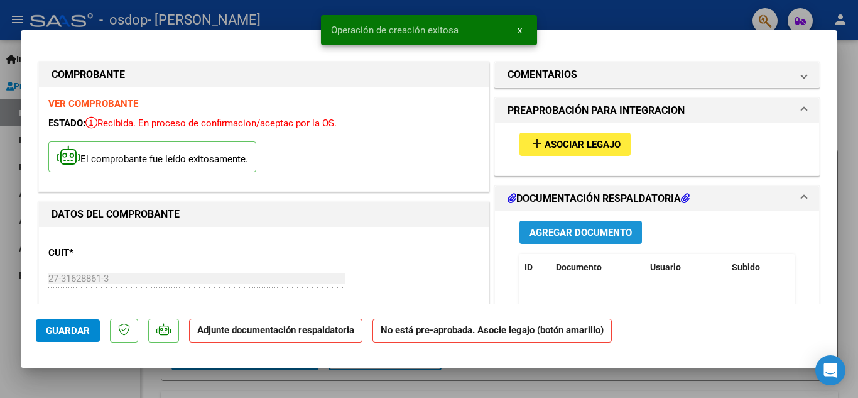
click at [555, 235] on span "Agregar Documento" at bounding box center [580, 232] width 102 height 11
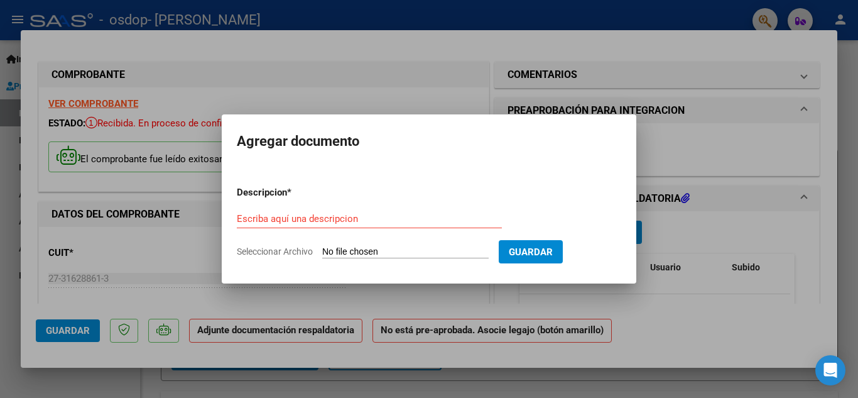
click at [356, 251] on input "Seleccionar Archivo" at bounding box center [405, 252] width 166 height 12
type input "C:\fakepath\Planilla Septiembre+.pdf"
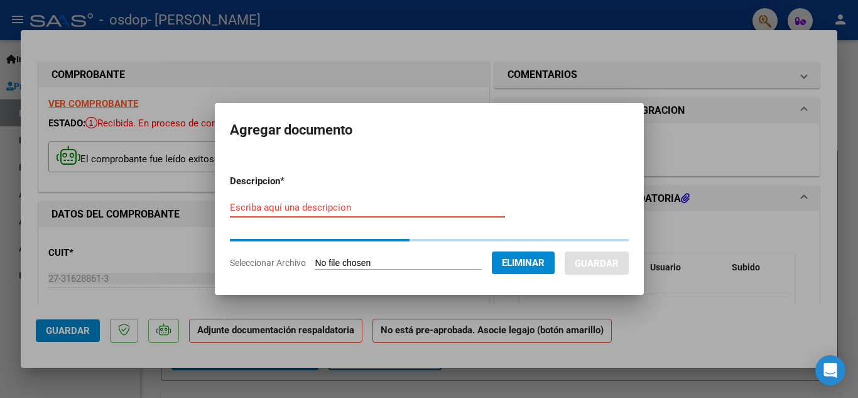
click at [384, 209] on input "Escriba aquí una descripcion" at bounding box center [367, 207] width 275 height 11
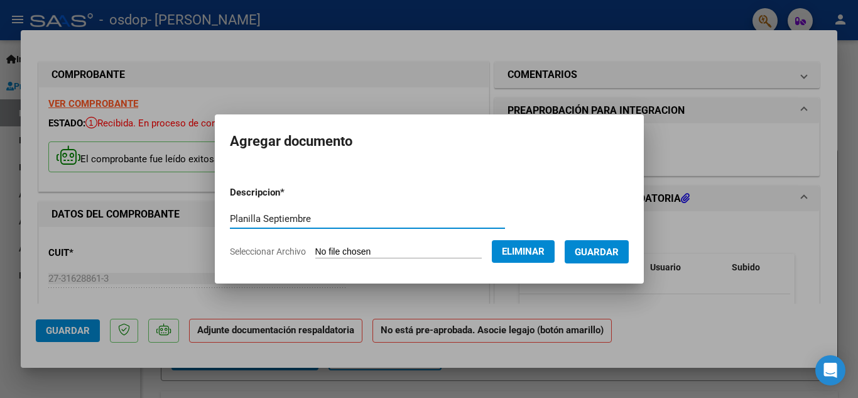
type input "Planilla Septiembre"
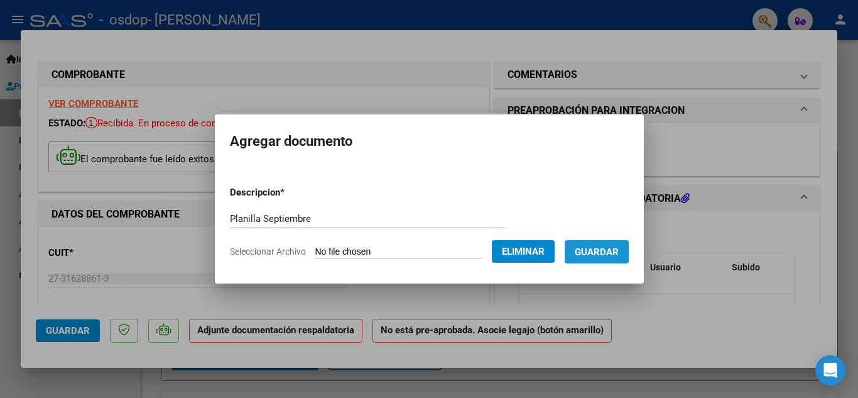
click at [604, 252] on span "Guardar" at bounding box center [597, 251] width 44 height 11
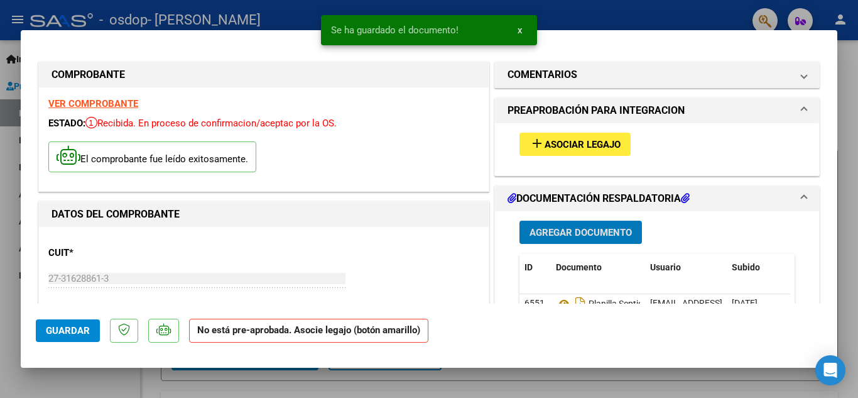
click at [605, 143] on span "Asociar Legajo" at bounding box center [582, 144] width 76 height 11
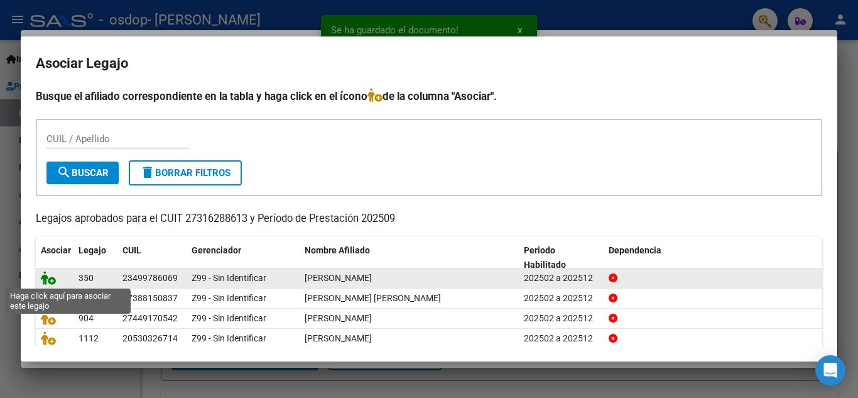
click at [51, 279] on icon at bounding box center [48, 278] width 15 height 14
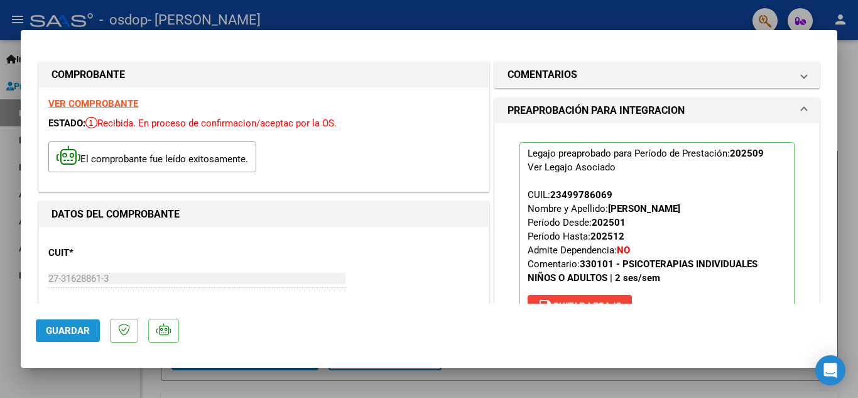
click at [72, 333] on span "Guardar" at bounding box center [68, 330] width 44 height 11
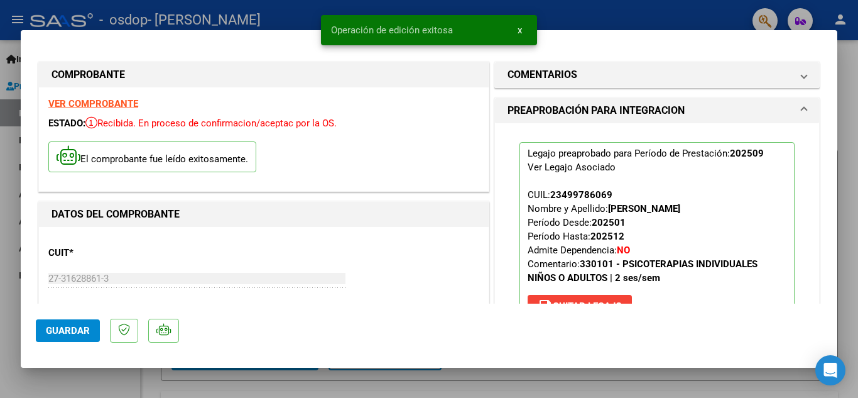
click at [848, 104] on div at bounding box center [429, 199] width 858 height 398
type input "$ 0,00"
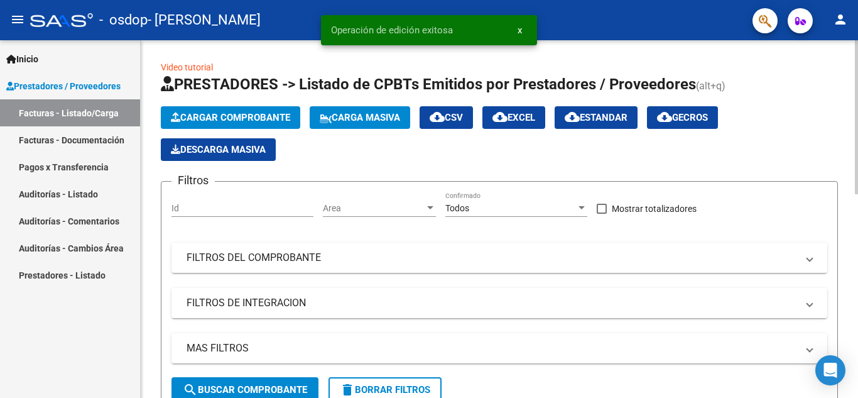
drag, startPoint x: 853, startPoint y: 128, endPoint x: 857, endPoint y: 194, distance: 66.1
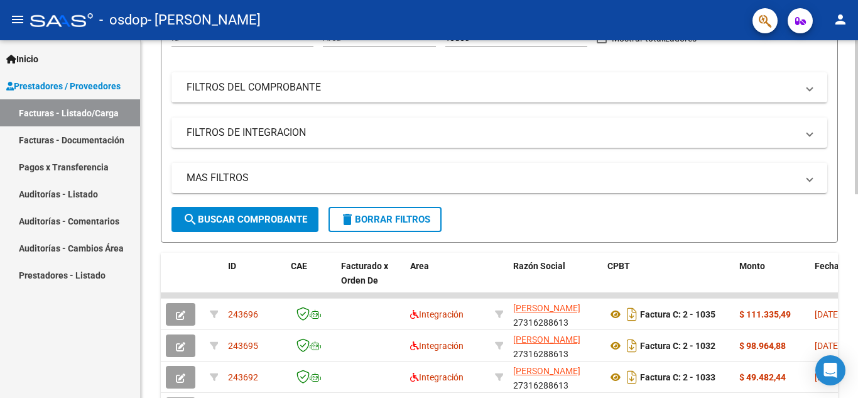
scroll to position [244, 0]
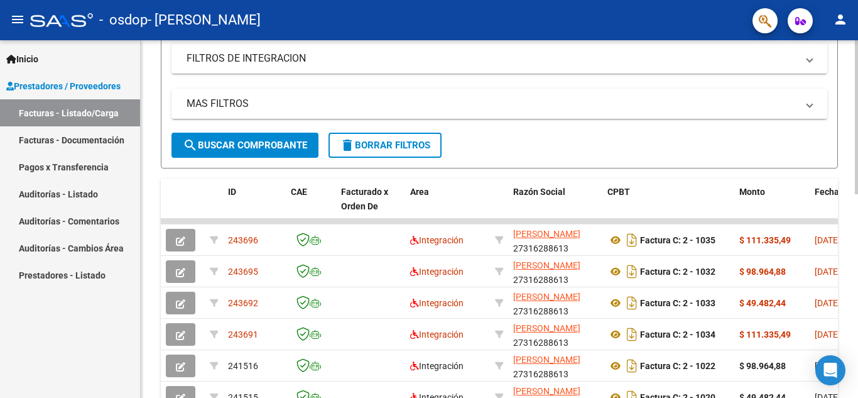
click at [845, 261] on div "Video tutorial PRESTADORES -> Listado de CPBTs Emitidos por Prestadores / Prove…" at bounding box center [501, 205] width 720 height 818
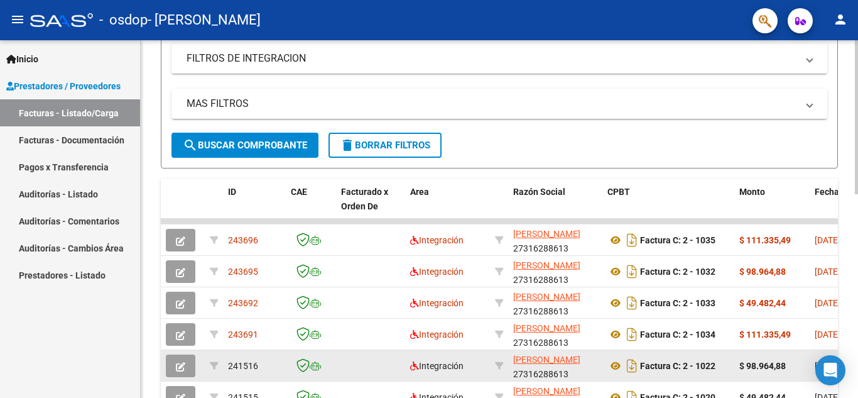
click at [772, 376] on datatable-body-cell "$ 98.964,88" at bounding box center [771, 365] width 75 height 31
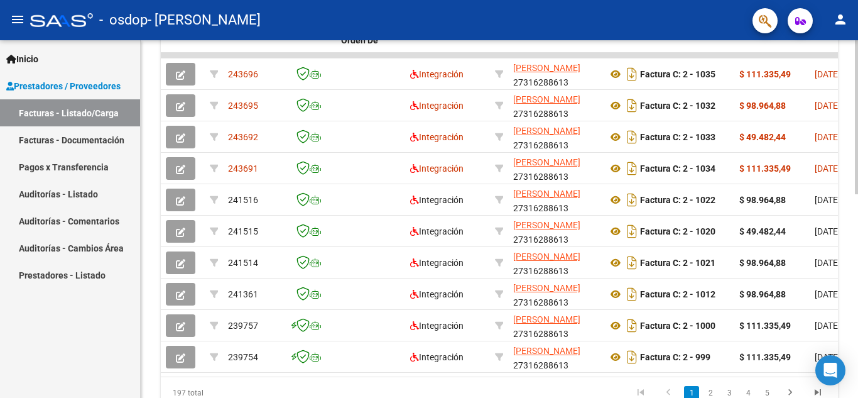
scroll to position [471, 0]
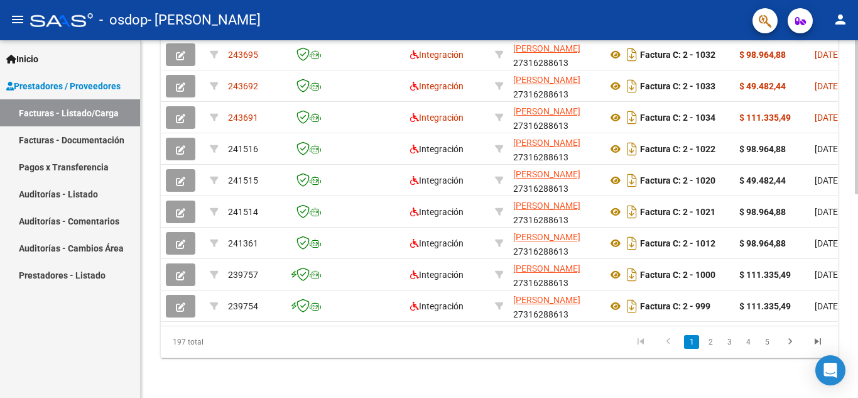
click at [857, 371] on div at bounding box center [856, 321] width 3 height 154
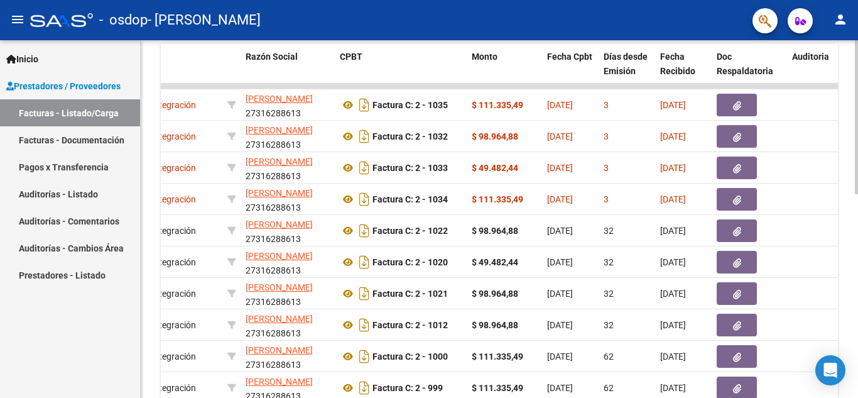
scroll to position [367, 0]
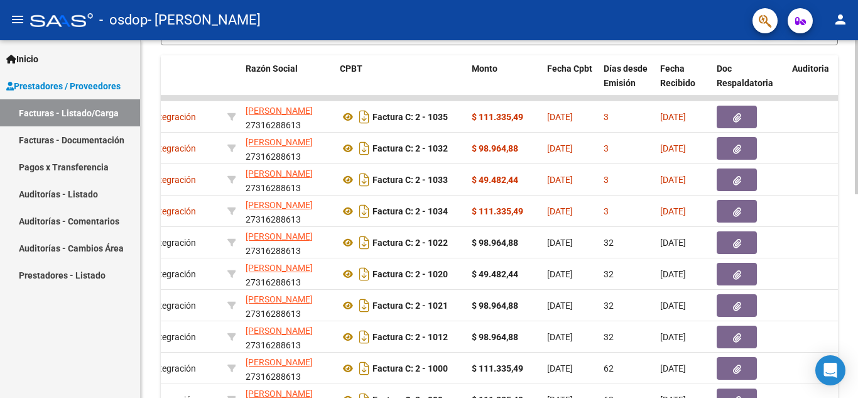
click at [854, 246] on div "Video tutorial PRESTADORES -> Listado de CPBTs Emitidos por Prestadores / Prove…" at bounding box center [501, 82] width 720 height 818
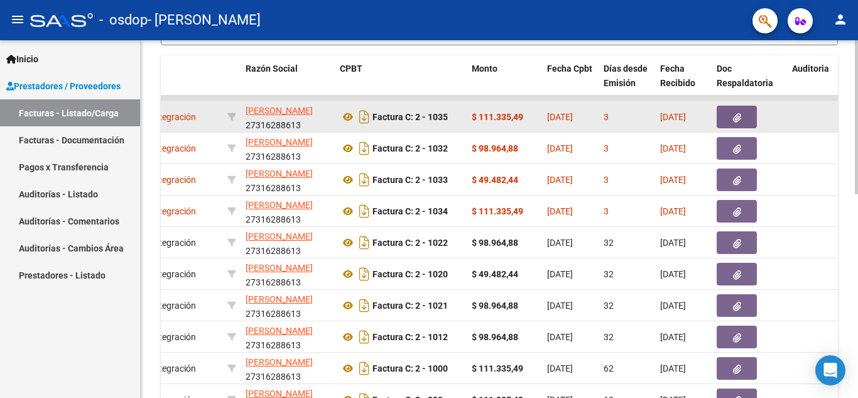
click at [747, 122] on button "button" at bounding box center [737, 117] width 40 height 23
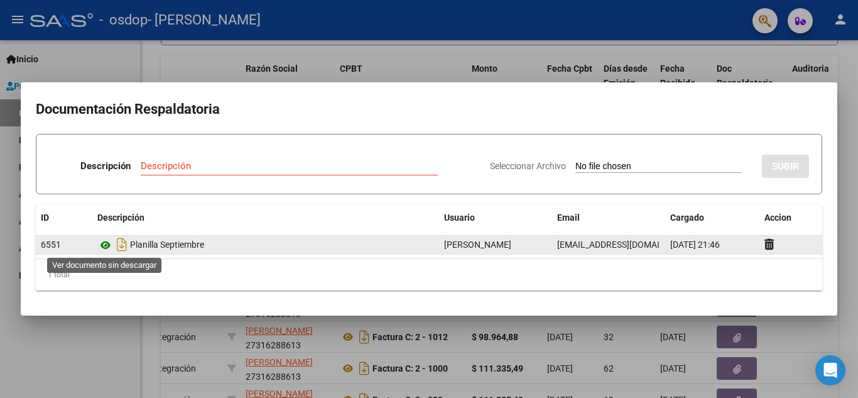
click at [104, 245] on icon at bounding box center [105, 244] width 16 height 15
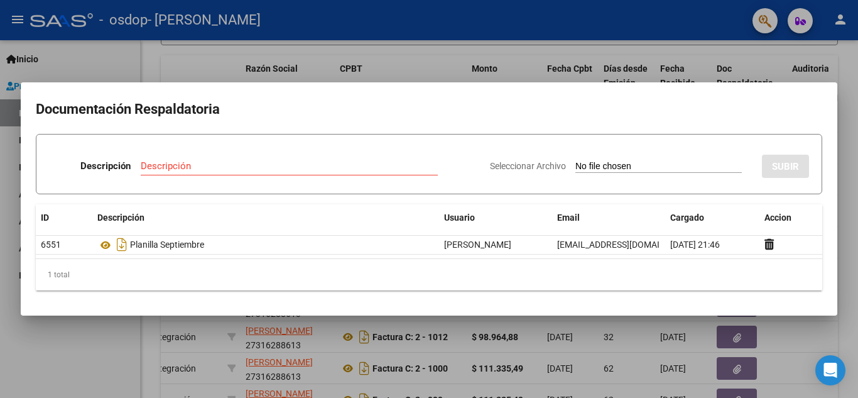
click at [803, 347] on div at bounding box center [429, 199] width 858 height 398
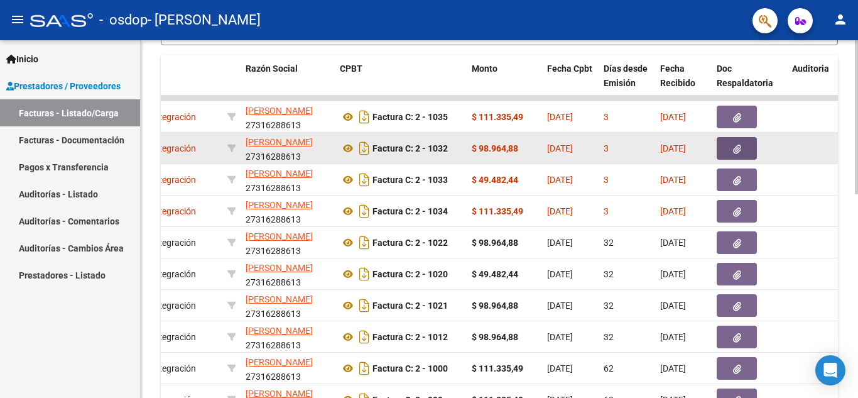
click at [733, 145] on icon "button" at bounding box center [737, 148] width 8 height 9
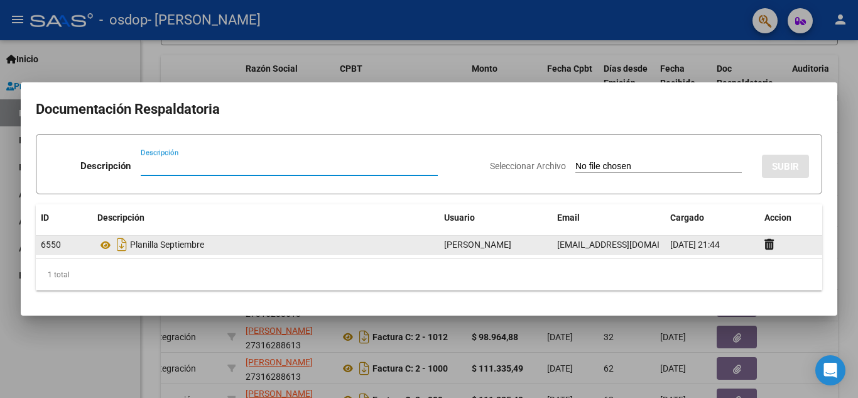
click at [133, 247] on div "Planilla Septiembre" at bounding box center [265, 244] width 337 height 20
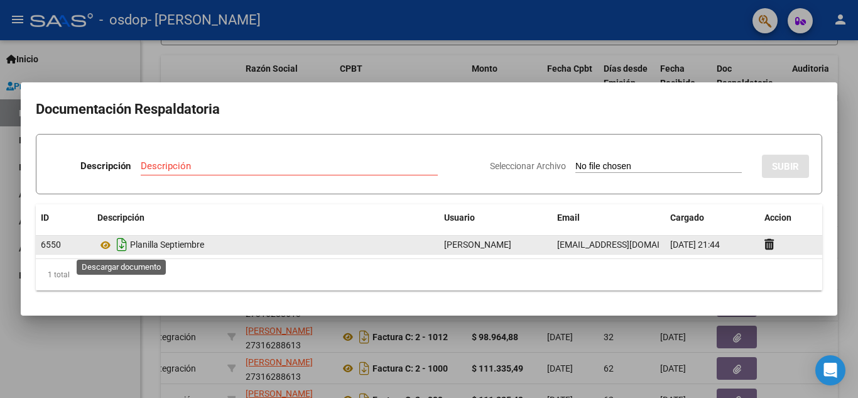
click at [127, 248] on icon "Descargar documento" at bounding box center [122, 244] width 16 height 20
click at [106, 246] on icon at bounding box center [105, 244] width 16 height 15
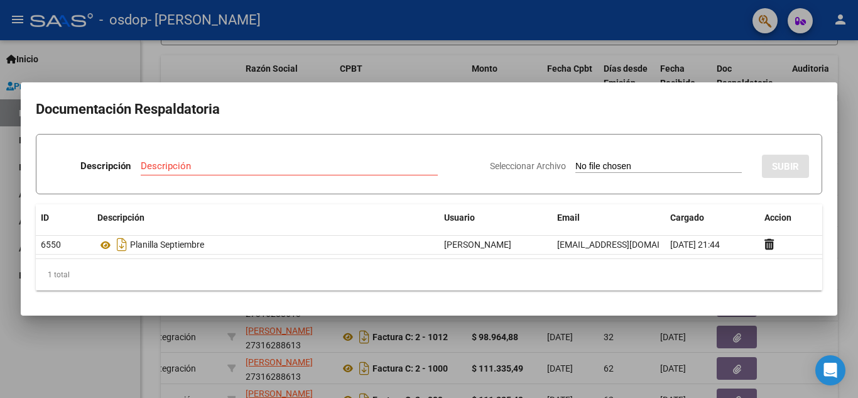
click at [783, 360] on div at bounding box center [429, 199] width 858 height 398
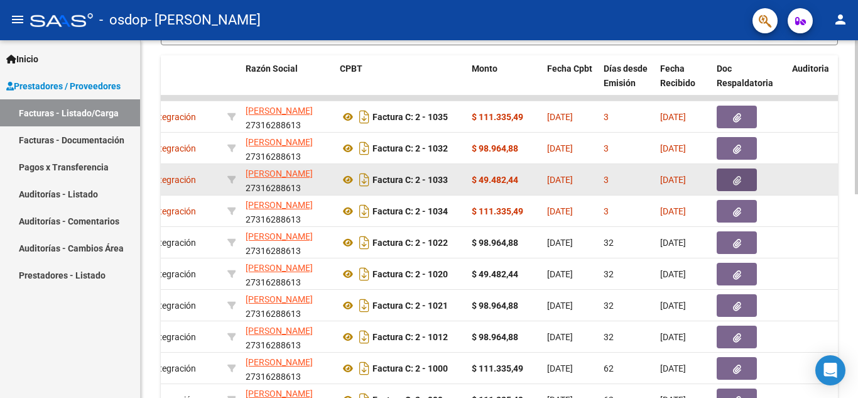
click at [736, 180] on icon "button" at bounding box center [737, 180] width 8 height 9
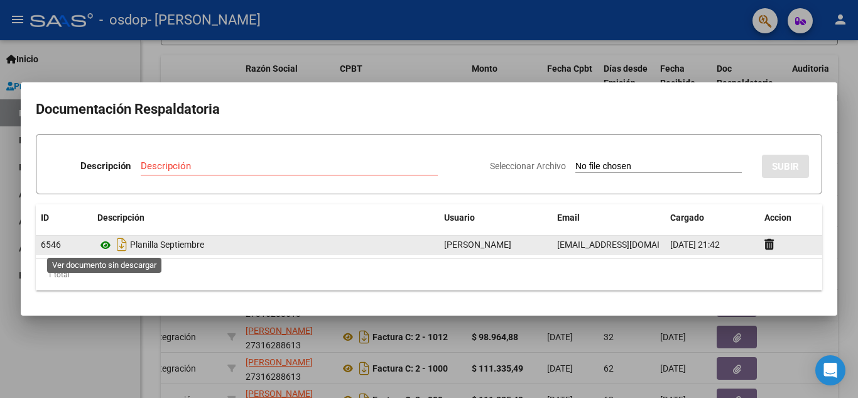
click at [106, 246] on icon at bounding box center [105, 244] width 16 height 15
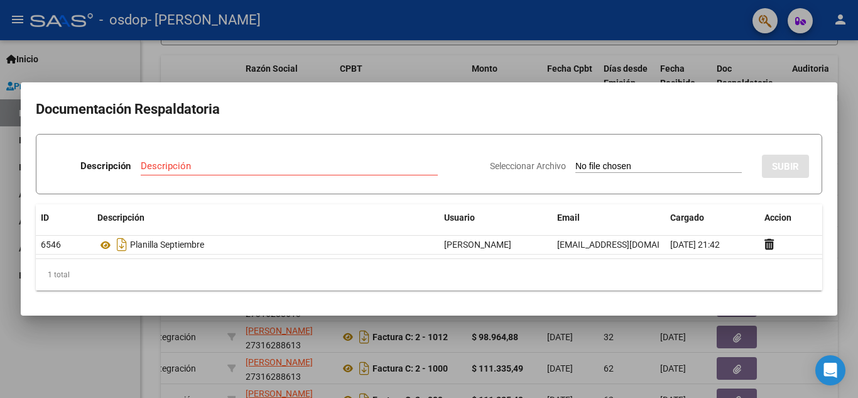
click at [846, 252] on div at bounding box center [429, 199] width 858 height 398
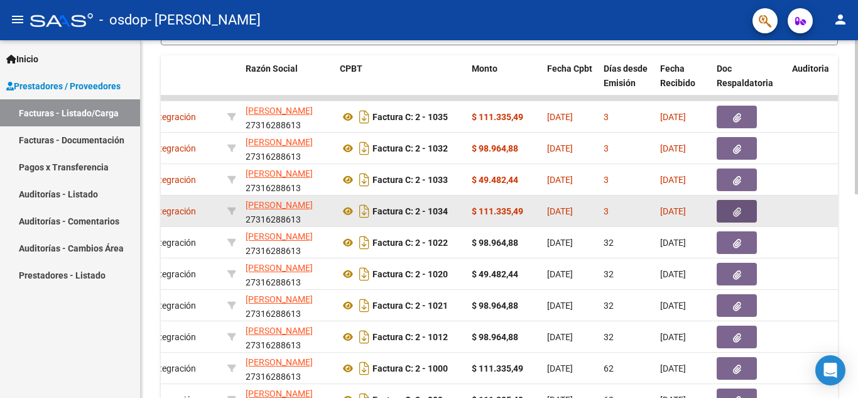
click at [728, 207] on button "button" at bounding box center [737, 211] width 40 height 23
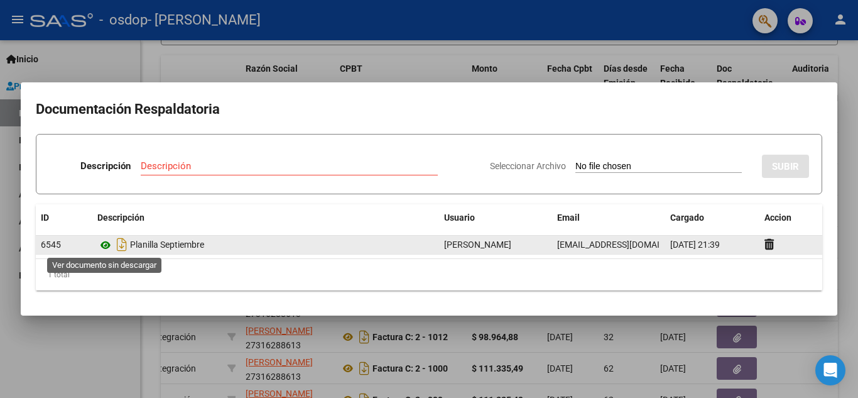
click at [107, 245] on icon at bounding box center [105, 244] width 16 height 15
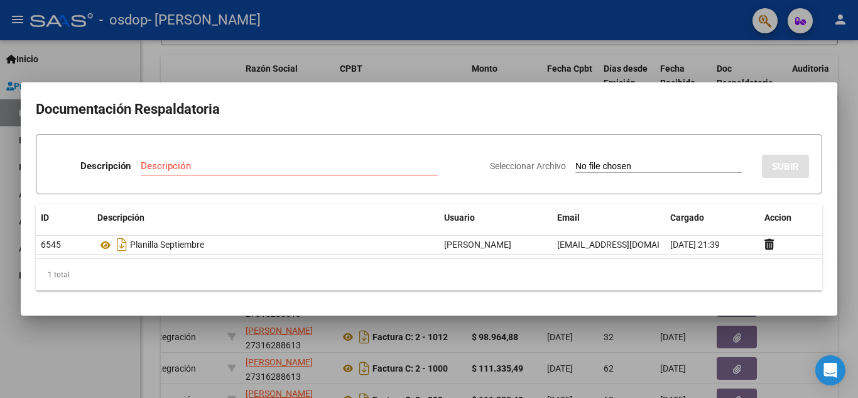
click at [850, 217] on div at bounding box center [429, 199] width 858 height 398
